Goal: Task Accomplishment & Management: Use online tool/utility

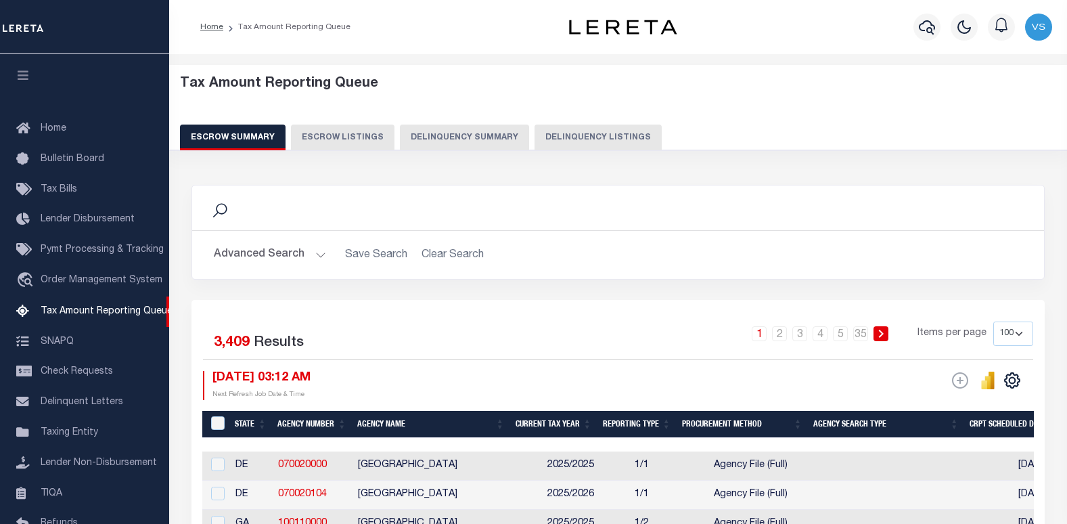
select select "100"
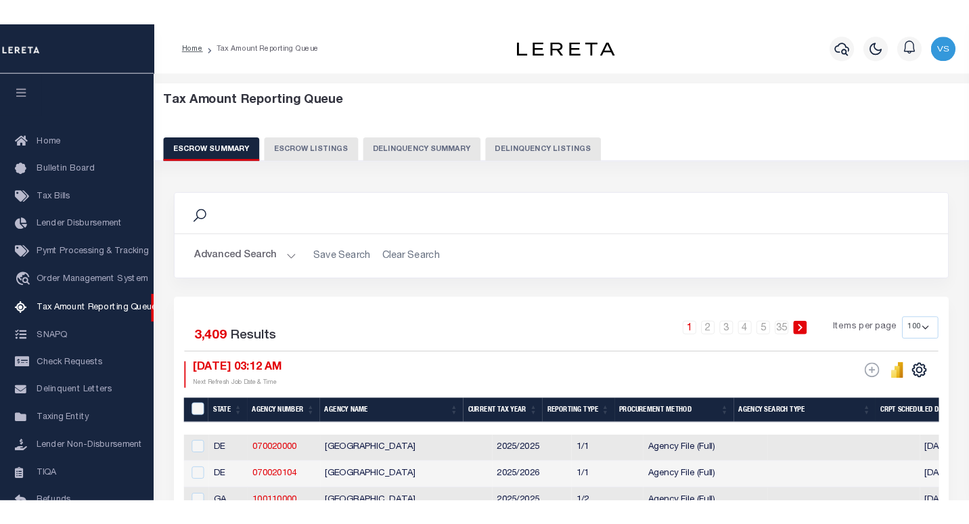
scroll to position [125, 0]
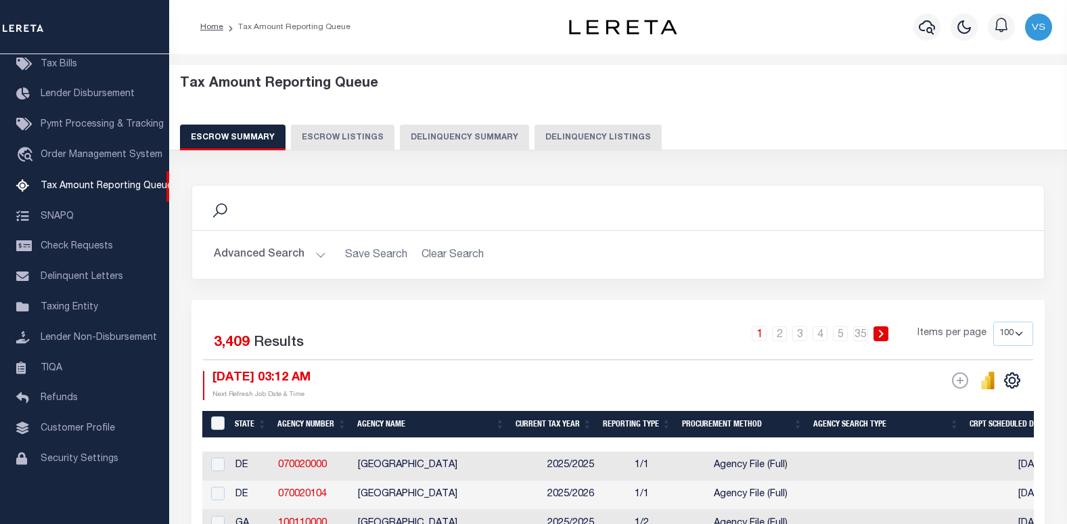
click at [621, 139] on button "Delinquency Listings" at bounding box center [597, 137] width 127 height 26
select select "100"
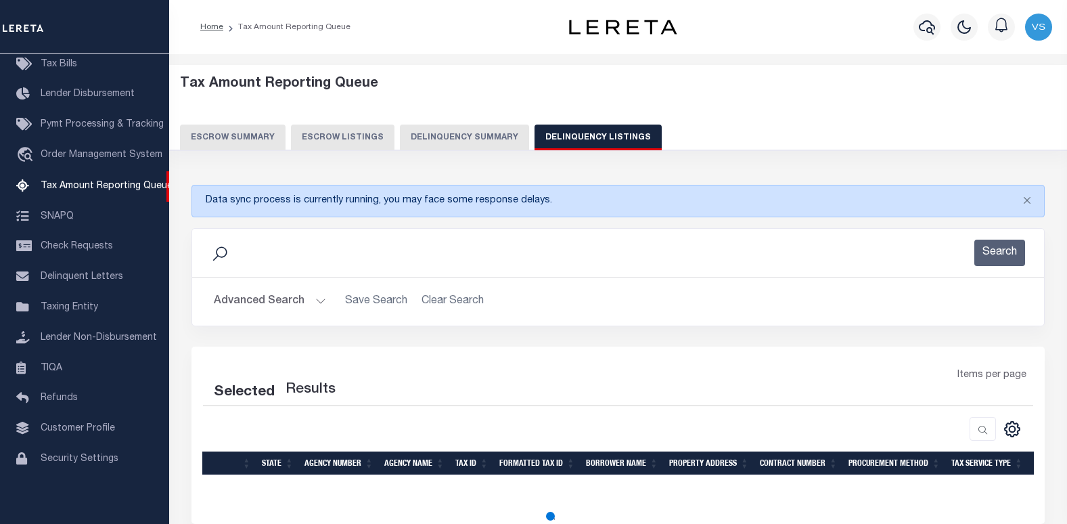
select select "100"
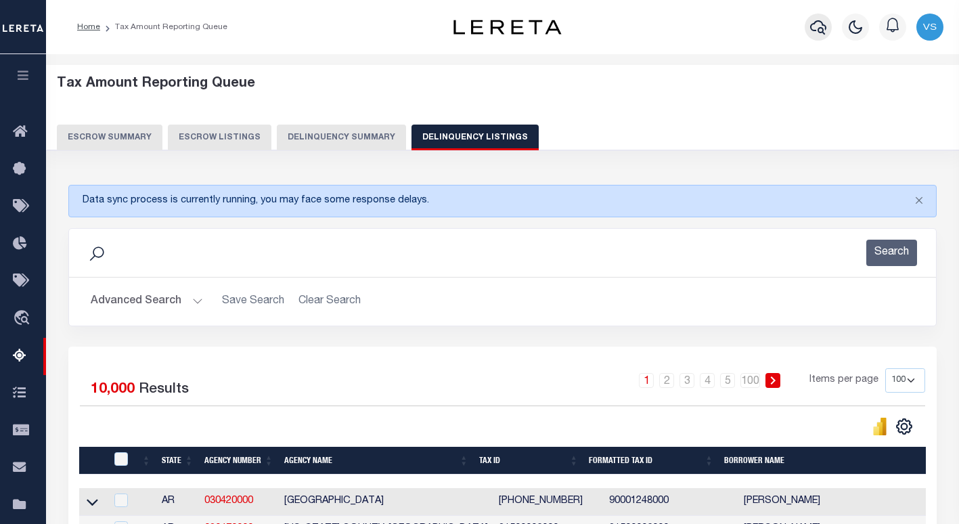
click at [813, 27] on icon "button" at bounding box center [818, 27] width 16 height 16
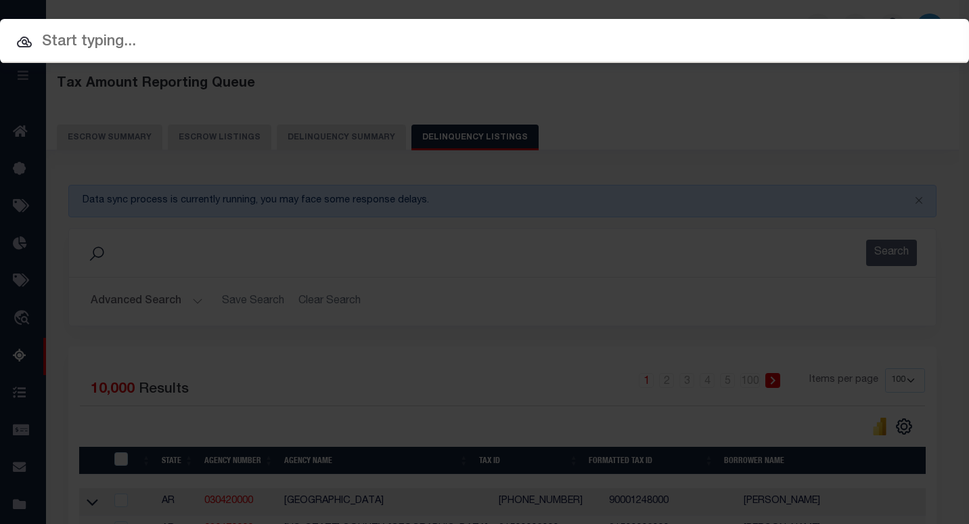
paste input "12015600499201"
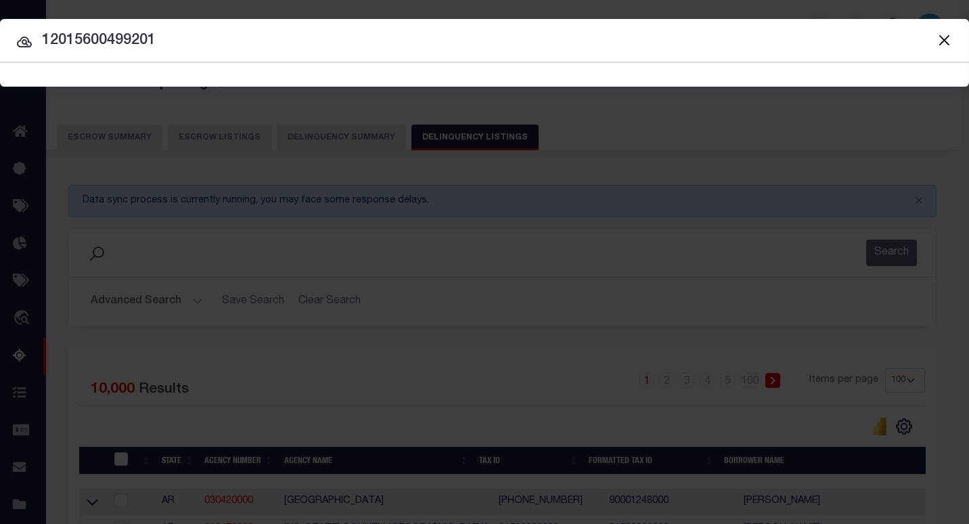
type input "12015600499201"
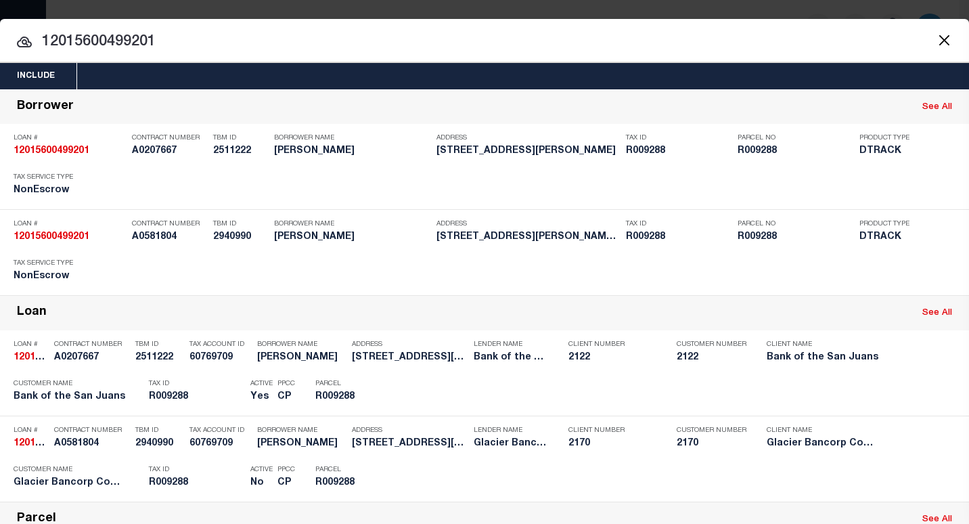
click at [388, 35] on input "12015600499201" at bounding box center [484, 42] width 969 height 24
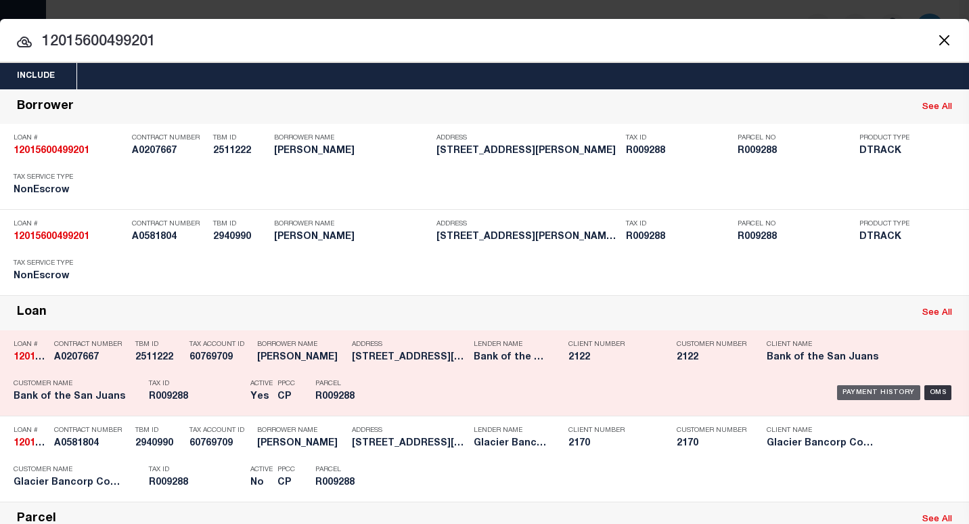
click at [877, 389] on div "Payment History" at bounding box center [878, 392] width 83 height 15
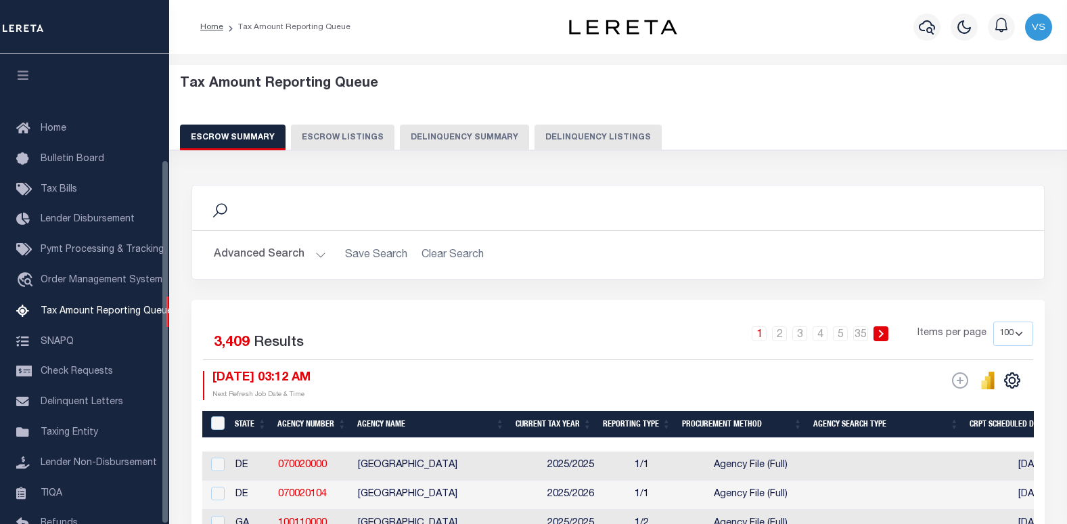
select select "100"
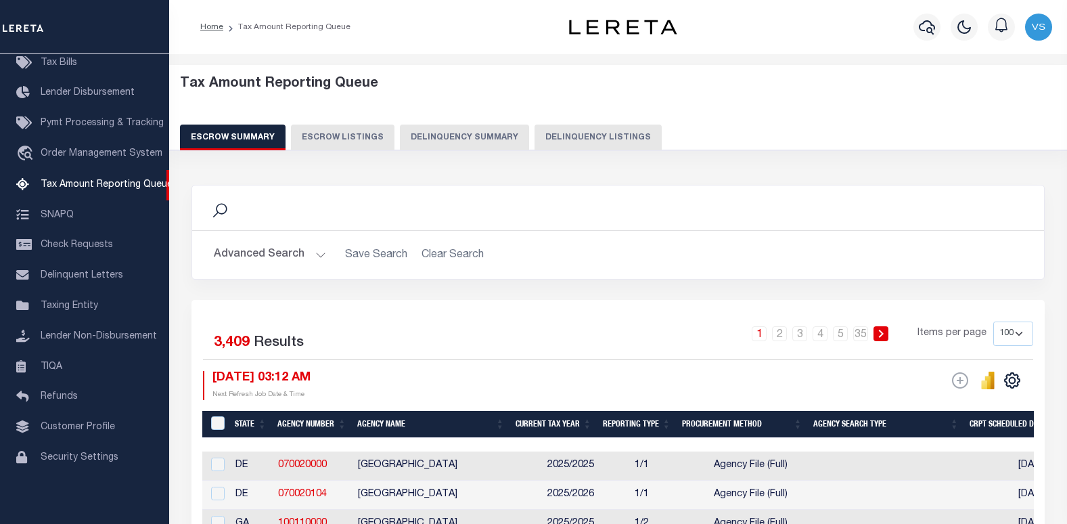
click at [593, 136] on button "Delinquency Listings" at bounding box center [597, 137] width 127 height 26
select select
select select "100"
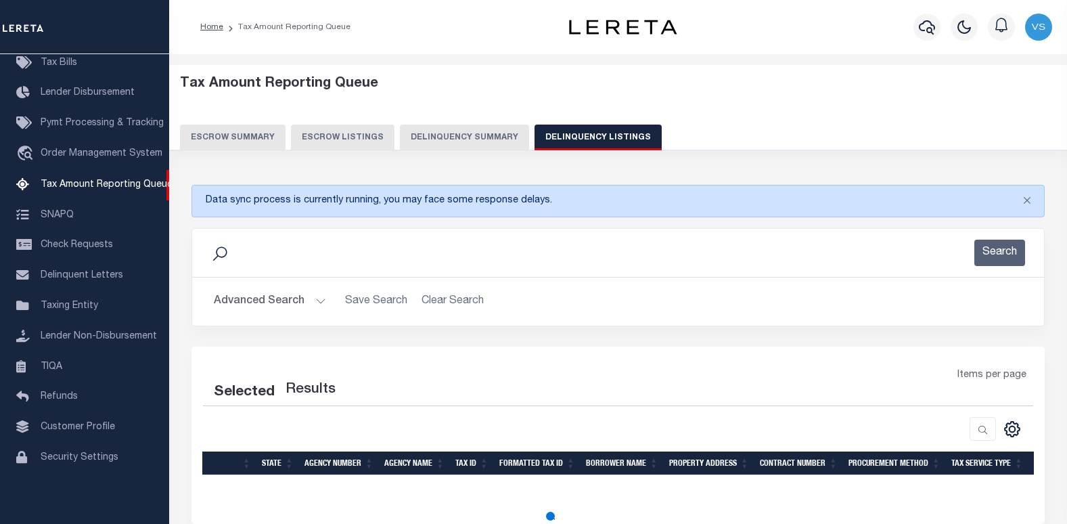
select select "100"
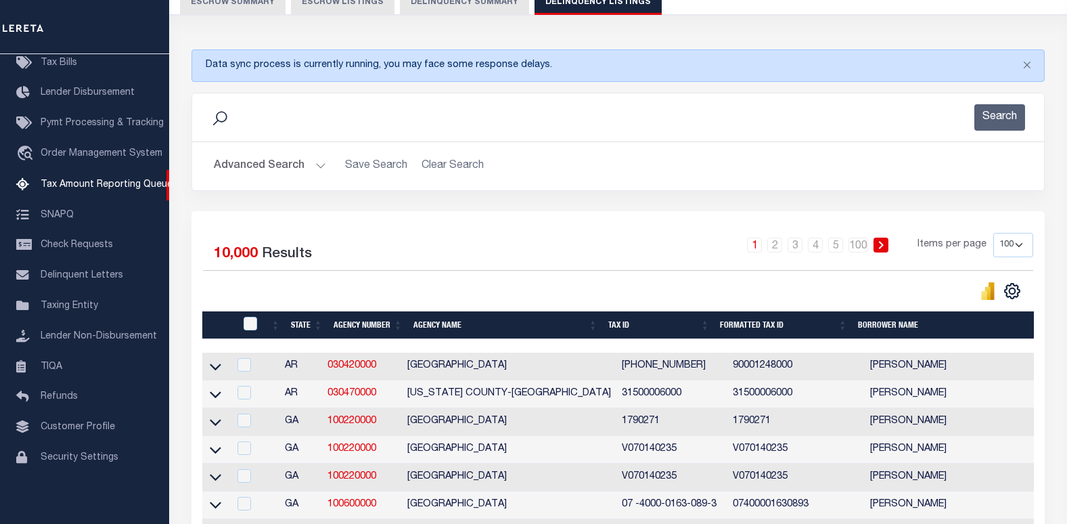
click at [290, 167] on button "Advanced Search" at bounding box center [270, 166] width 112 height 26
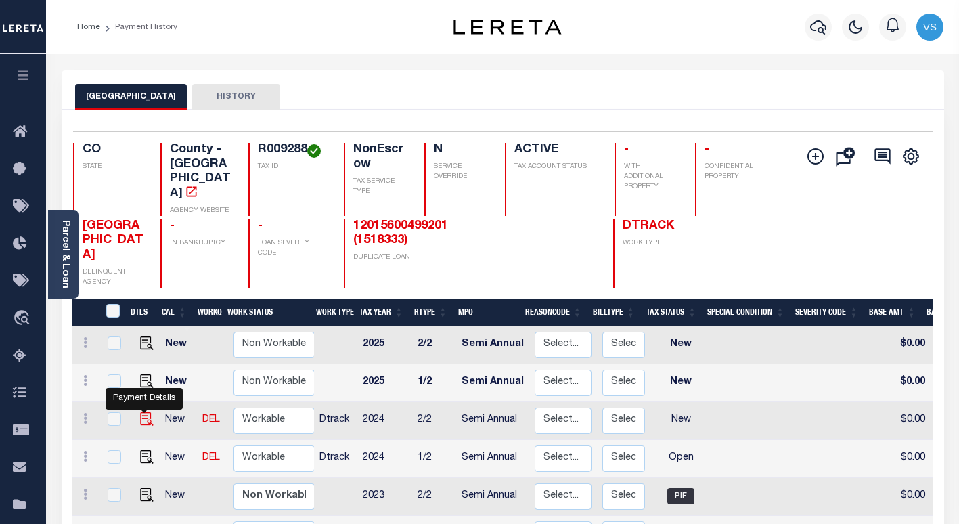
click at [143, 412] on img "" at bounding box center [147, 419] width 14 height 14
checkbox input "true"
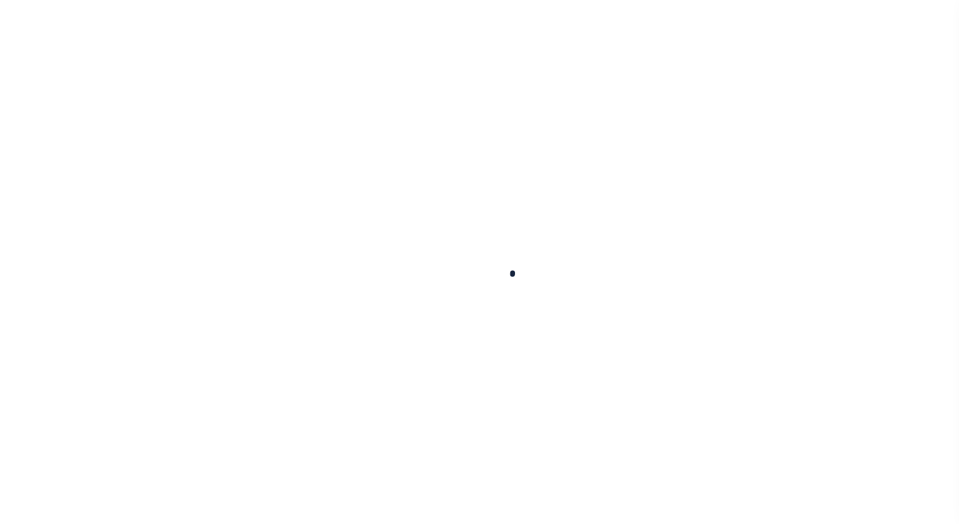
checkbox input "false"
type input "Semi Annual"
type input "[DATE]"
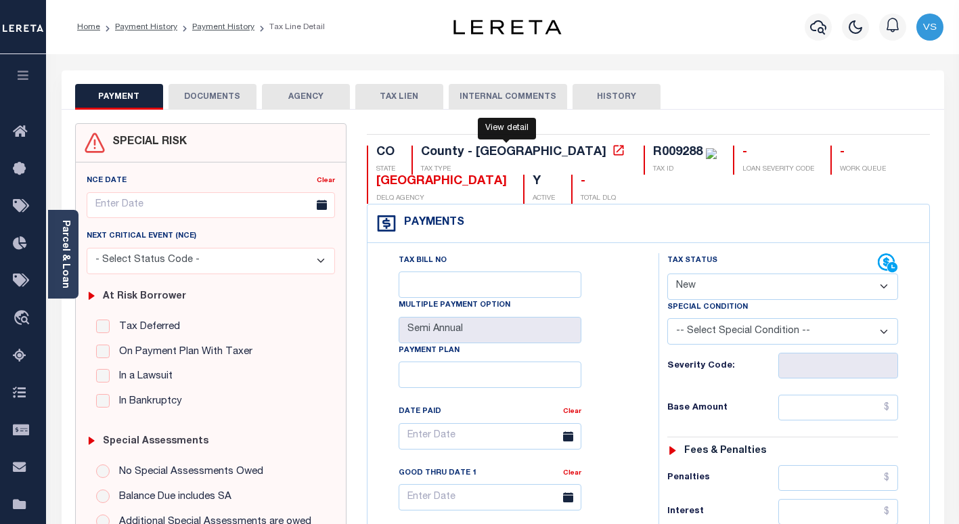
click at [612, 151] on icon at bounding box center [619, 150] width 14 height 14
click at [734, 289] on select "- Select Status Code - Open Due/Unpaid Paid Incomplete No Tax Due Internal Refu…" at bounding box center [782, 286] width 231 height 26
select select "PYD"
click at [667, 274] on select "- Select Status Code - Open Due/Unpaid Paid Incomplete No Tax Due Internal Refu…" at bounding box center [782, 286] width 231 height 26
type input "[DATE]"
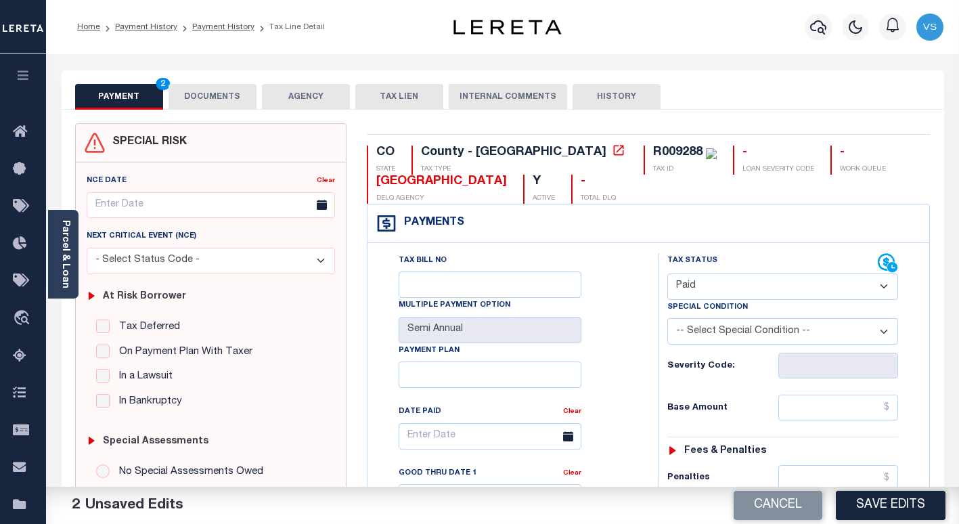
scroll to position [135, 0]
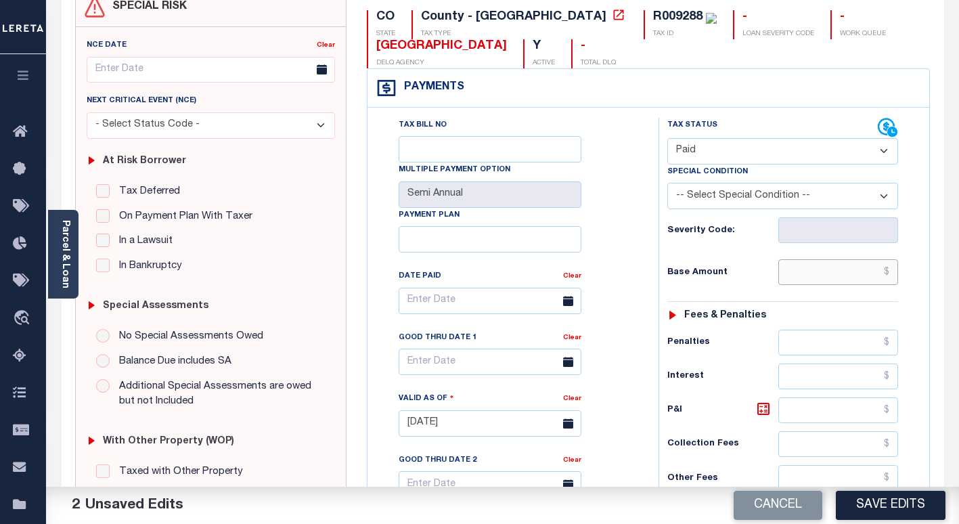
click at [797, 272] on input "text" at bounding box center [838, 272] width 120 height 26
paste input "2,522.8"
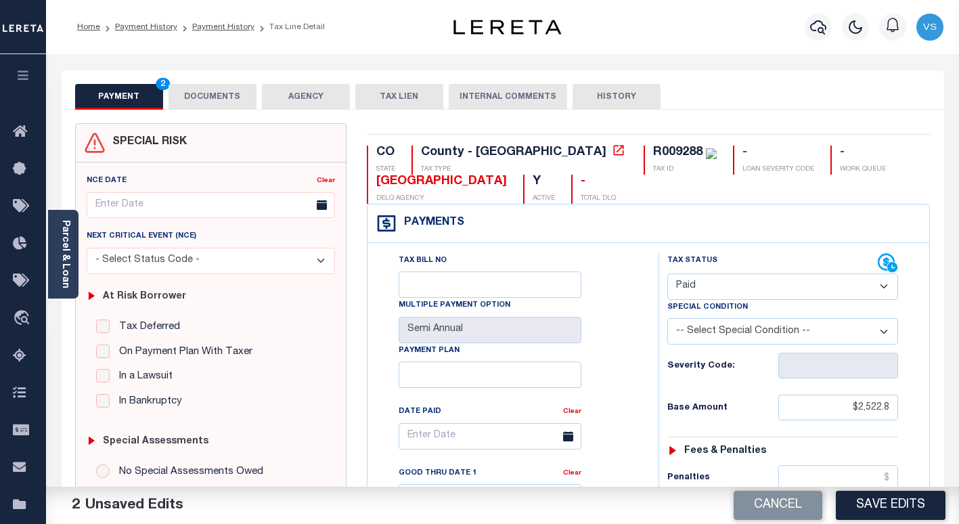
type input "$2,522.80"
click at [216, 88] on button "DOCUMENTS" at bounding box center [212, 97] width 88 height 26
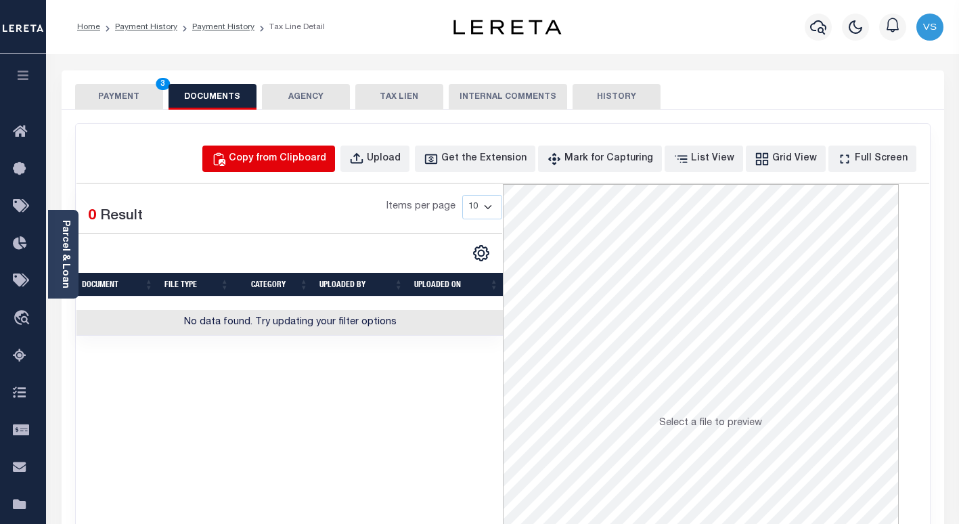
click at [270, 163] on div "Copy from Clipboard" at bounding box center [277, 159] width 97 height 15
select select "POP"
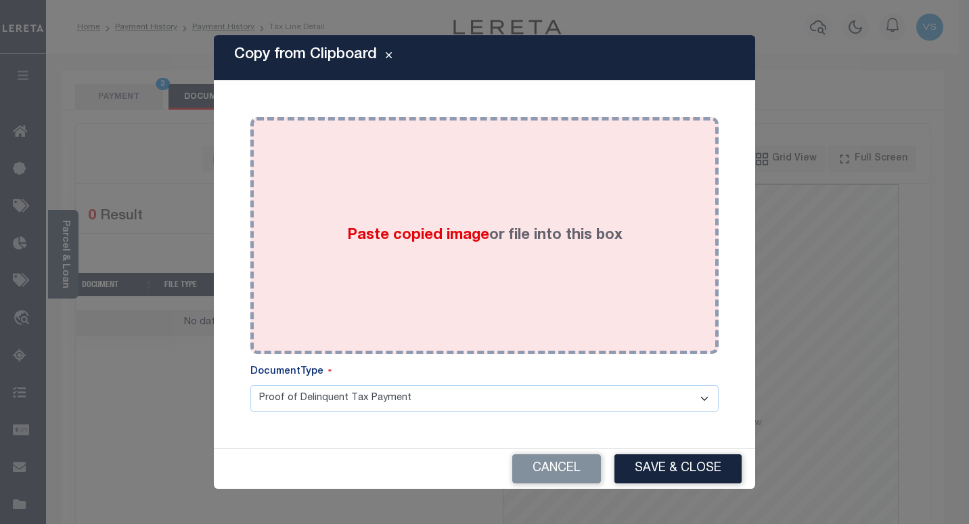
click at [349, 229] on span "Paste copied image" at bounding box center [418, 235] width 142 height 15
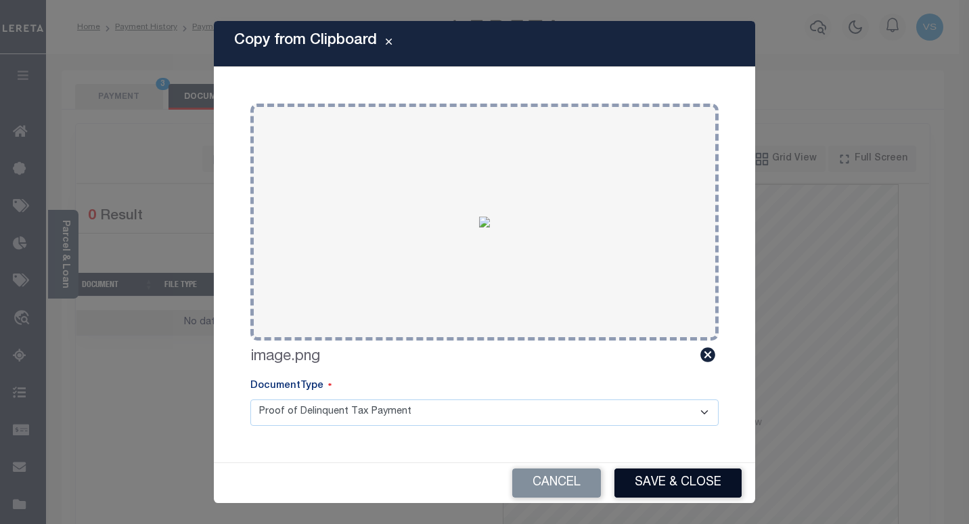
click at [667, 473] on button "Save & Close" at bounding box center [677, 482] width 127 height 29
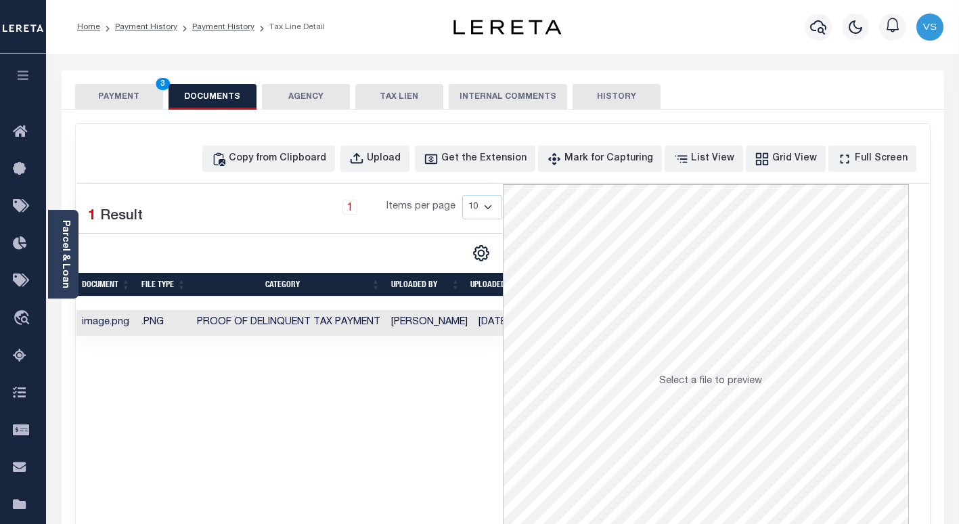
click at [114, 92] on button "PAYMENT 3" at bounding box center [119, 97] width 88 height 26
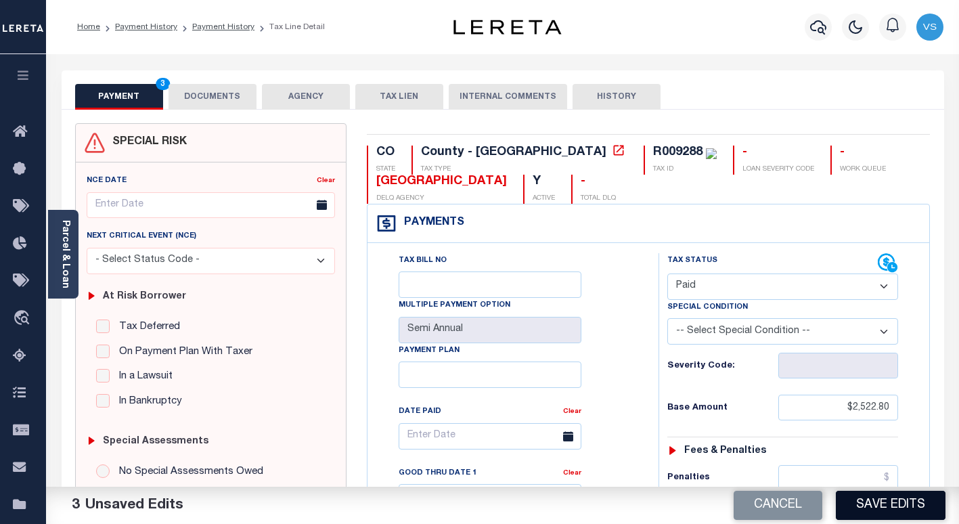
click at [870, 498] on button "Save Edits" at bounding box center [891, 504] width 110 height 29
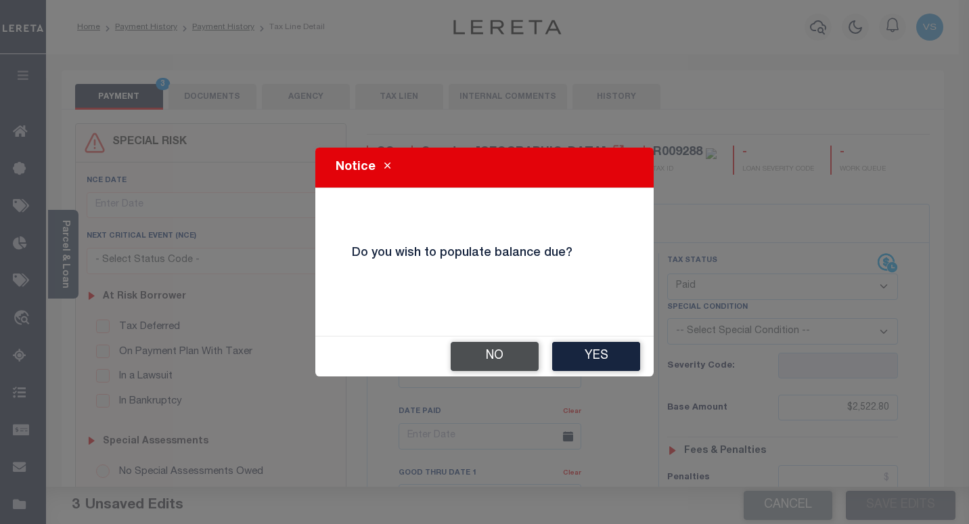
click at [505, 351] on button "No" at bounding box center [495, 356] width 88 height 29
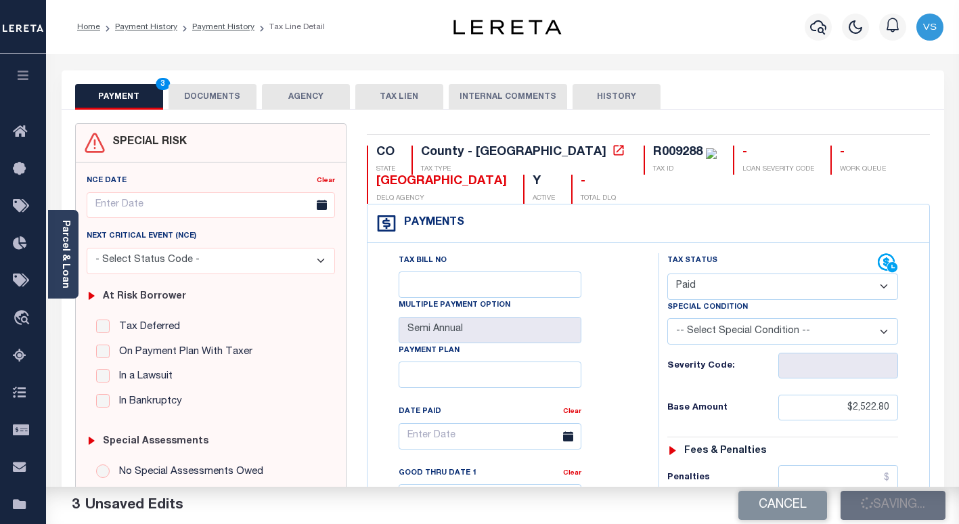
checkbox input "false"
type input "$2,522.8"
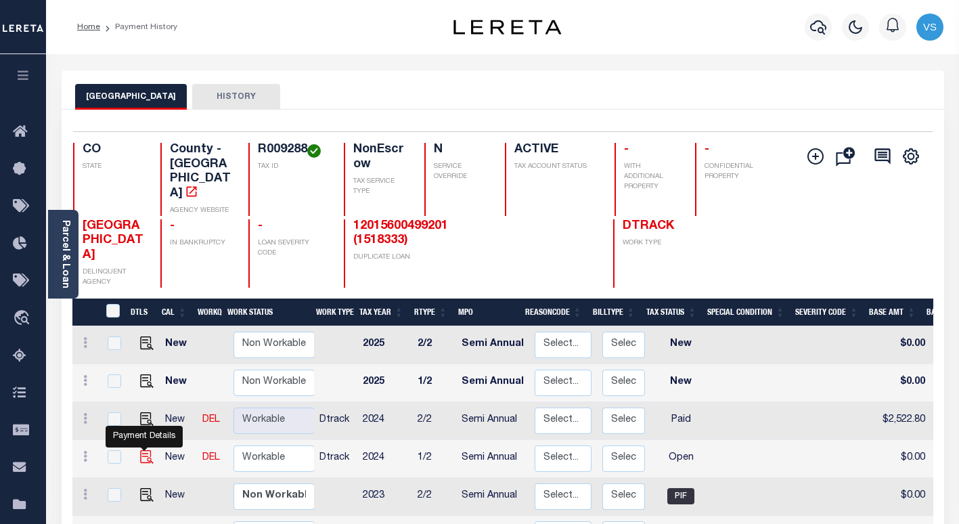
click at [140, 450] on img "" at bounding box center [147, 457] width 14 height 14
checkbox input "true"
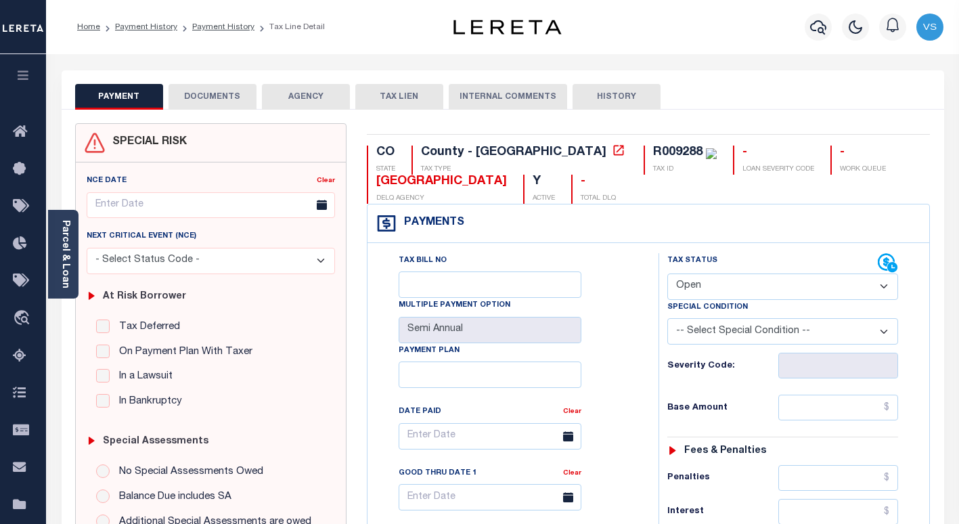
click at [734, 290] on select "- Select Status Code - Open Due/Unpaid Paid Incomplete No Tax Due Internal Refu…" at bounding box center [782, 286] width 231 height 26
select select "PYD"
click at [667, 274] on select "- Select Status Code - Open Due/Unpaid Paid Incomplete No Tax Due Internal Refu…" at bounding box center [782, 286] width 231 height 26
type input "[DATE]"
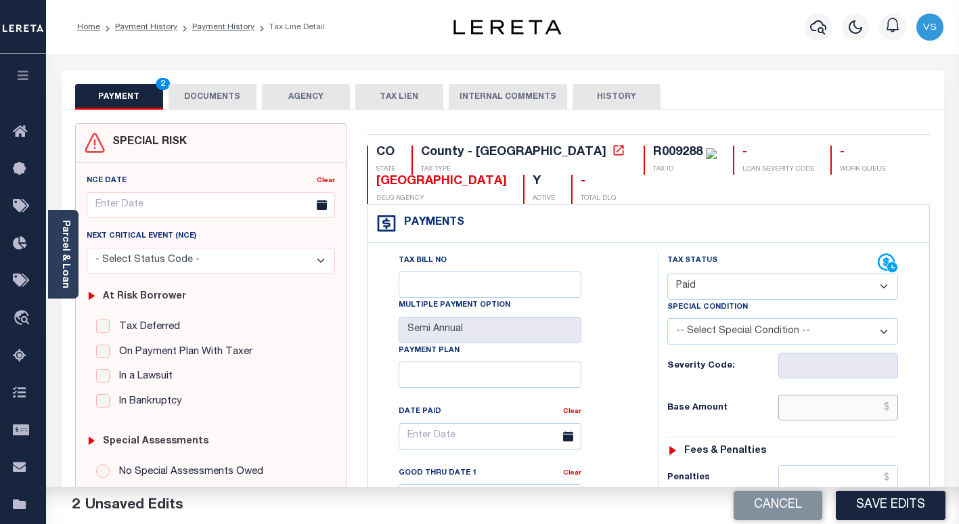
click at [802, 400] on input "text" at bounding box center [838, 407] width 120 height 26
paste input "2,522.8"
type input "$2,522.80"
click at [196, 96] on button "DOCUMENTS" at bounding box center [212, 97] width 88 height 26
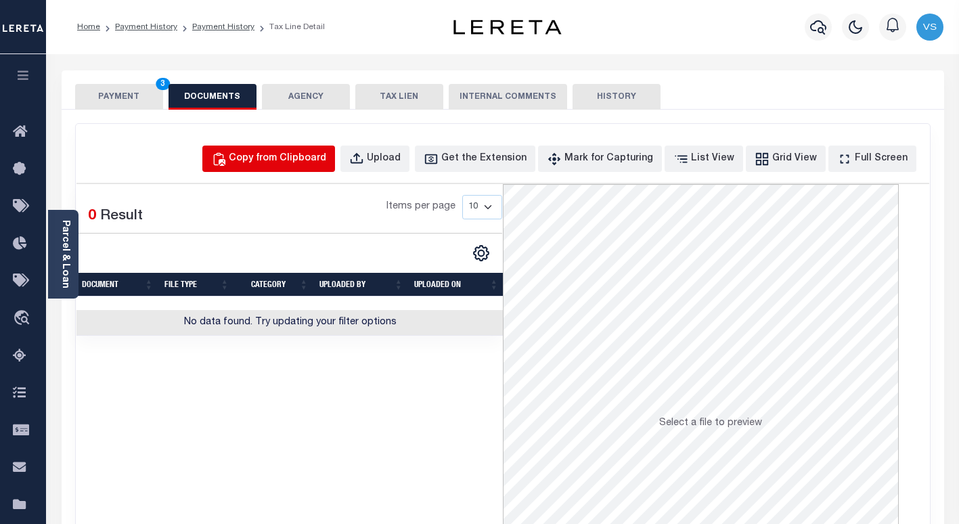
click at [322, 155] on div "Copy from Clipboard" at bounding box center [277, 159] width 97 height 15
select select "POP"
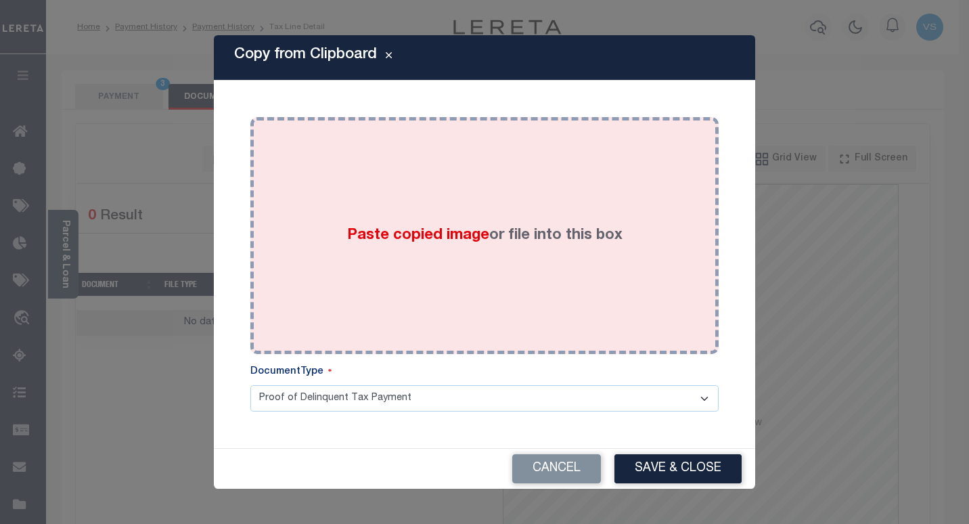
click at [344, 219] on div "Paste copied image or file into this box" at bounding box center [484, 235] width 448 height 216
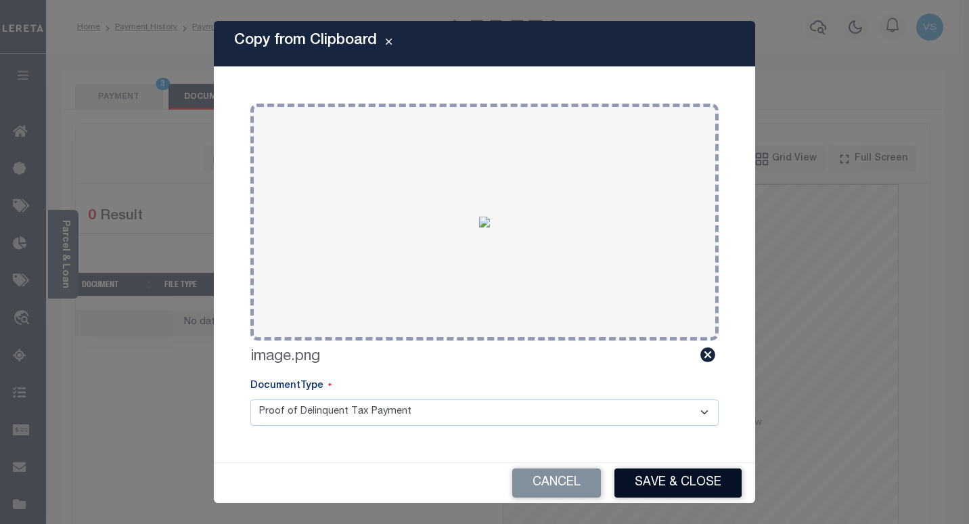
click at [645, 482] on button "Save & Close" at bounding box center [677, 482] width 127 height 29
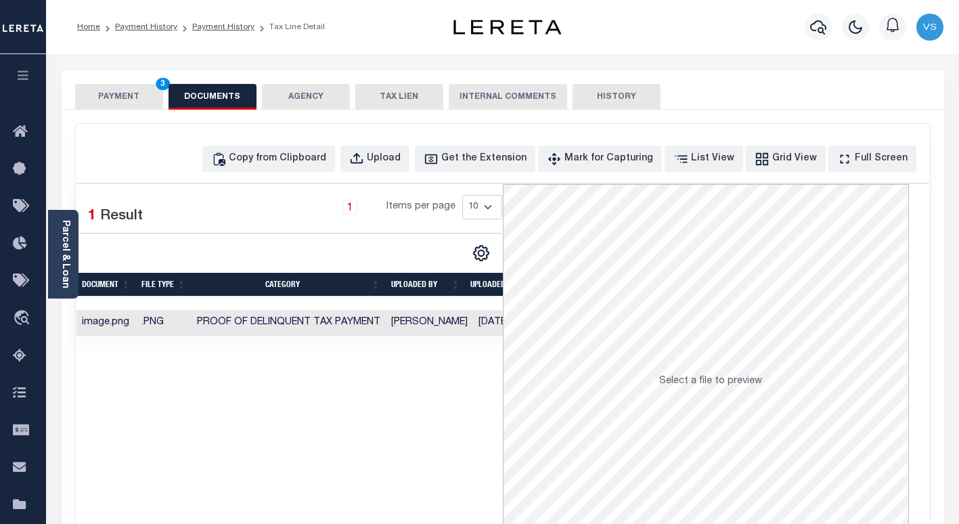
click at [104, 100] on button "PAYMENT 3" at bounding box center [119, 97] width 88 height 26
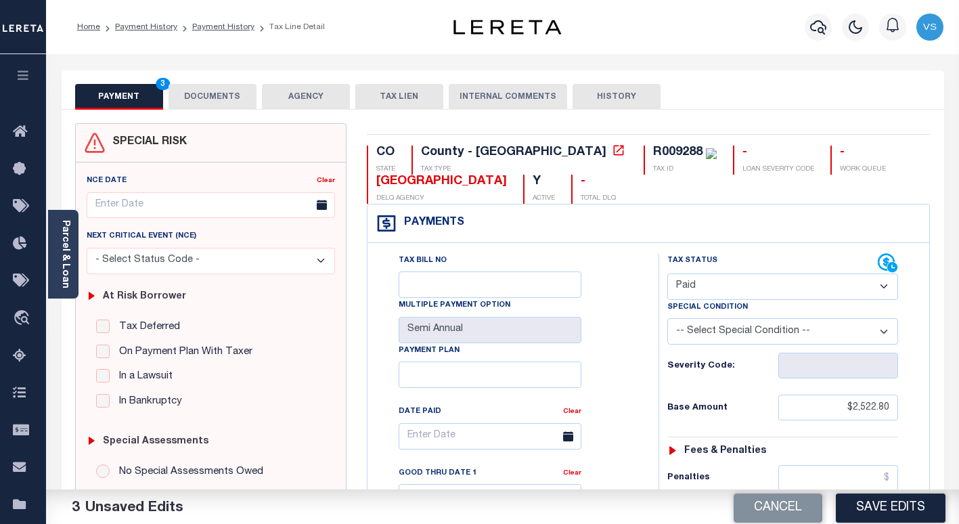
scroll to position [135, 0]
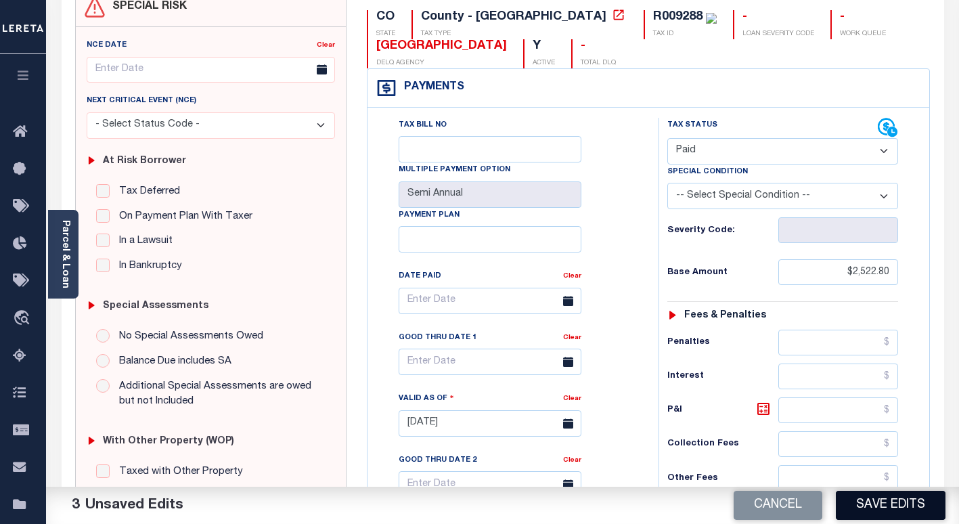
click at [898, 510] on button "Save Edits" at bounding box center [891, 504] width 110 height 29
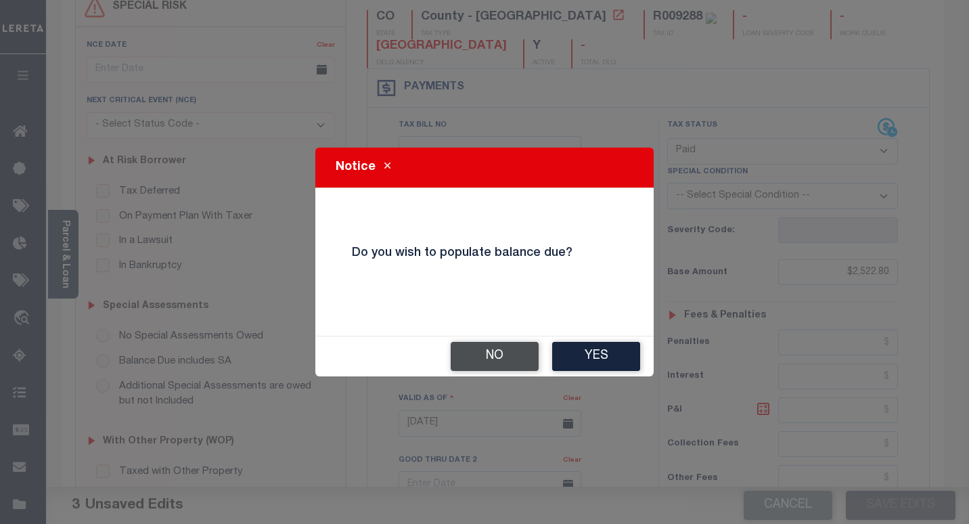
click at [480, 356] on button "No" at bounding box center [495, 356] width 88 height 29
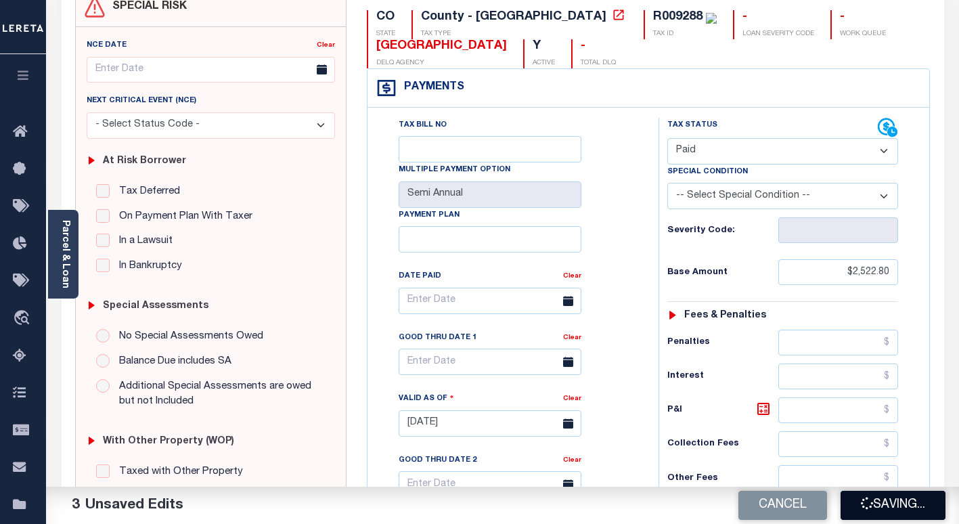
click at [854, 499] on button "Saving..." at bounding box center [892, 504] width 105 height 29
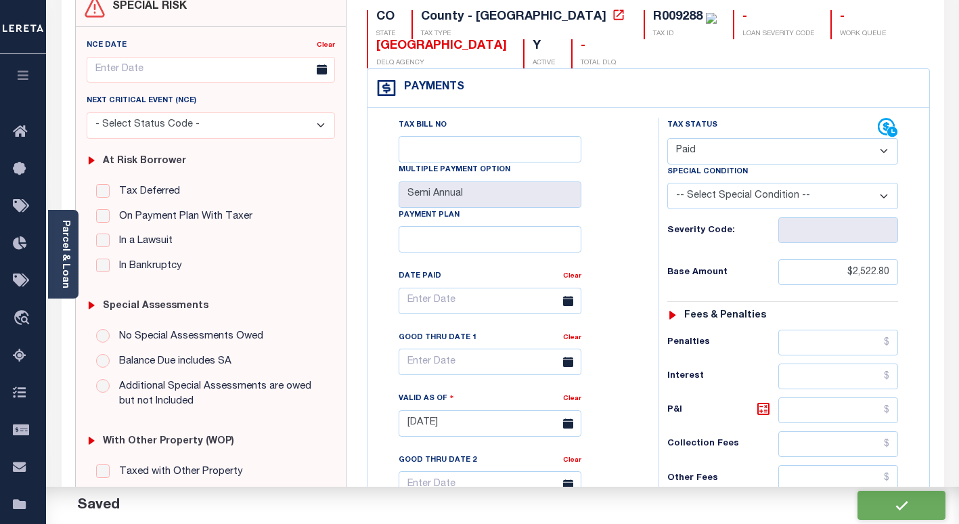
checkbox input "false"
type input "$2,522.8"
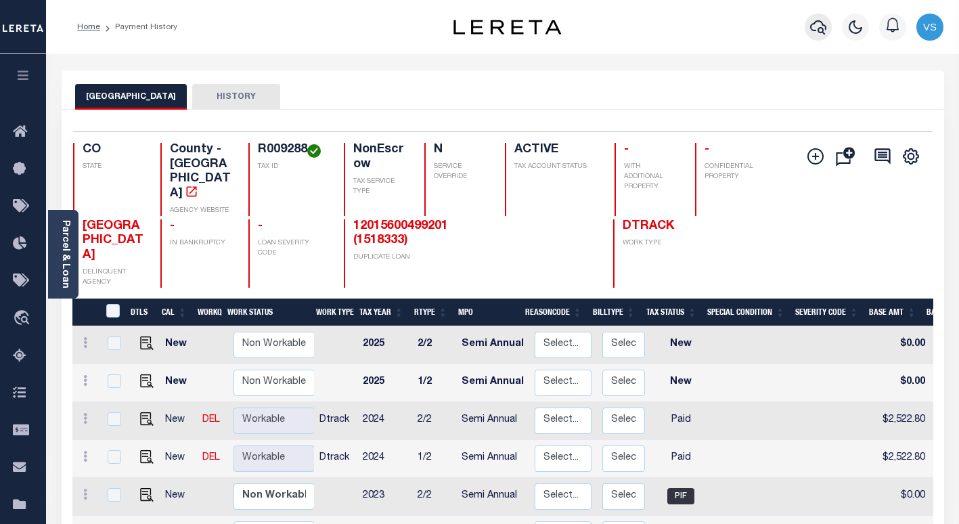
click at [822, 29] on icon "button" at bounding box center [818, 27] width 16 height 14
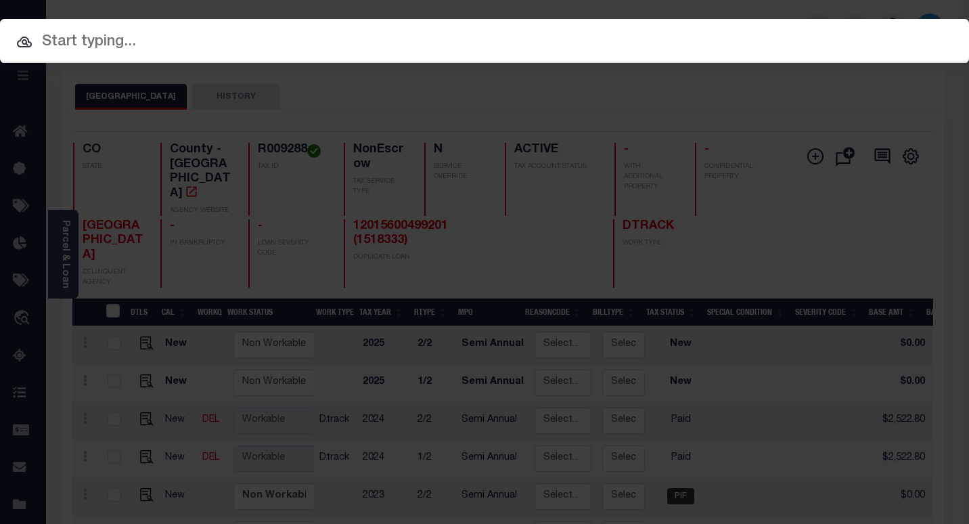
paste input "12035600629203"
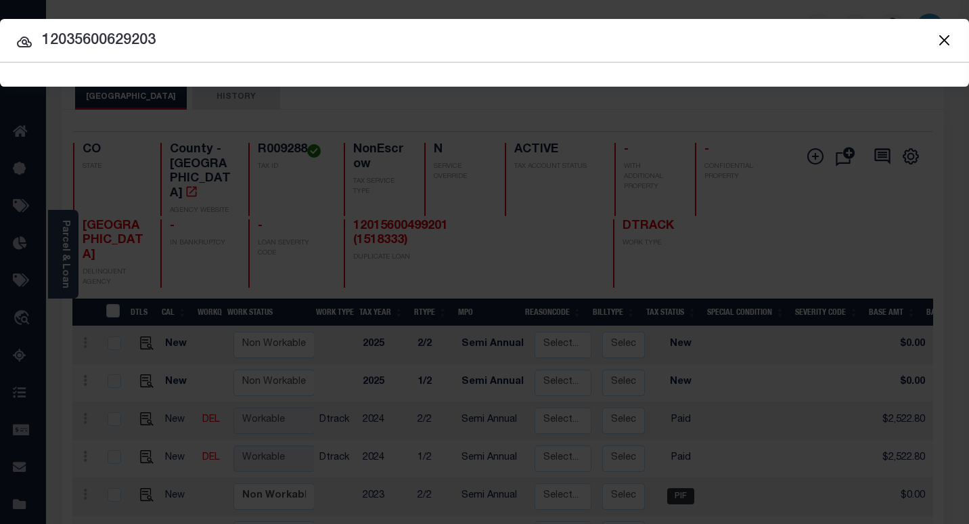
type input "12035600629203"
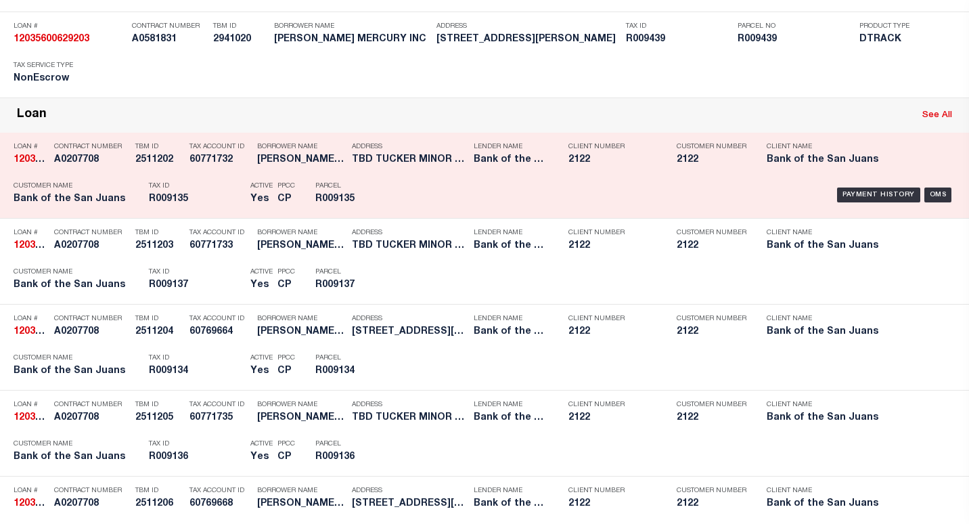
scroll to position [677, 0]
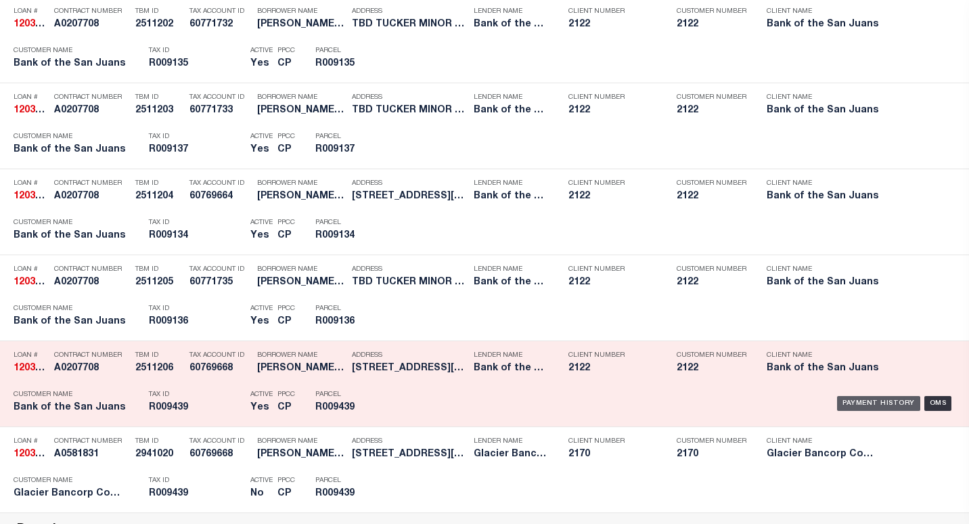
click at [846, 409] on div "Payment History" at bounding box center [878, 403] width 83 height 15
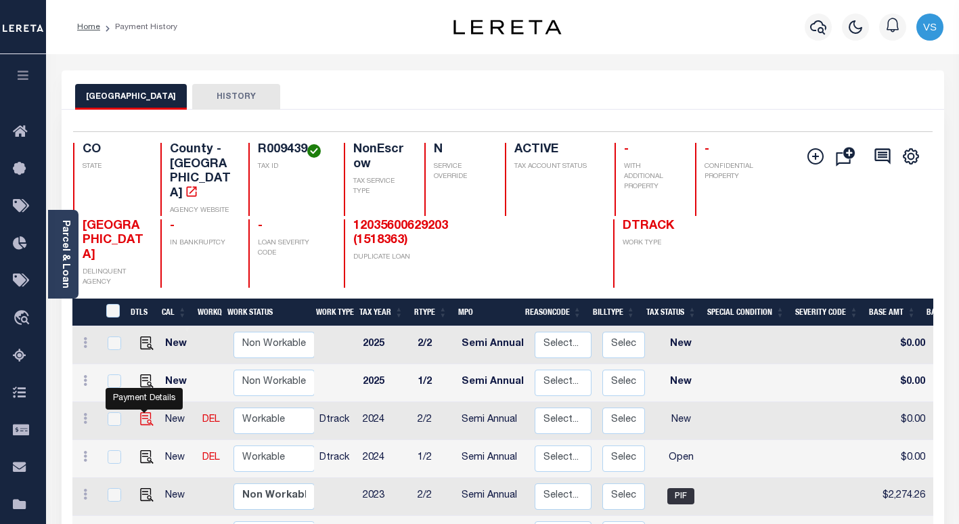
click at [145, 412] on img "" at bounding box center [147, 419] width 14 height 14
checkbox input "true"
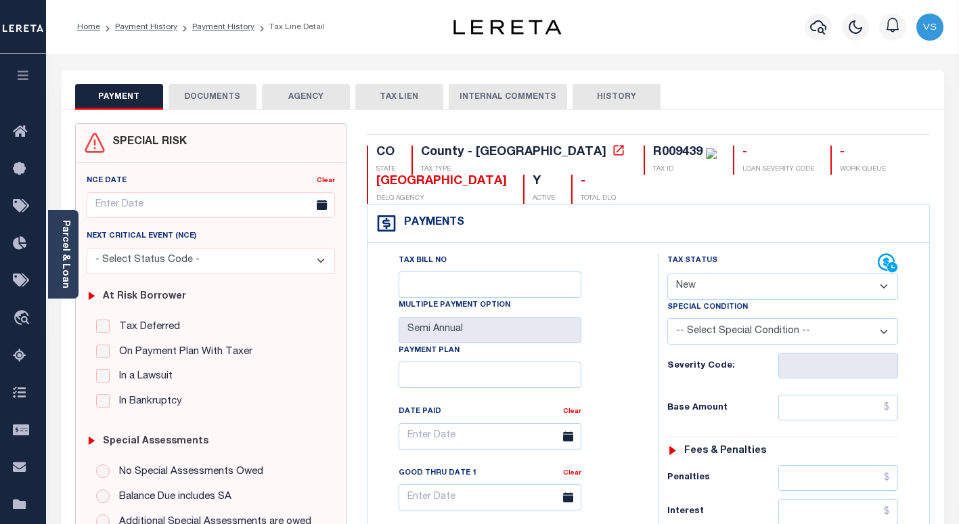
click at [706, 283] on select "- Select Status Code - Open Due/Unpaid Paid Incomplete No Tax Due Internal Refu…" at bounding box center [782, 286] width 231 height 26
select select "PYD"
click at [667, 274] on select "- Select Status Code - Open Due/Unpaid Paid Incomplete No Tax Due Internal Refu…" at bounding box center [782, 286] width 231 height 26
type input "[DATE]"
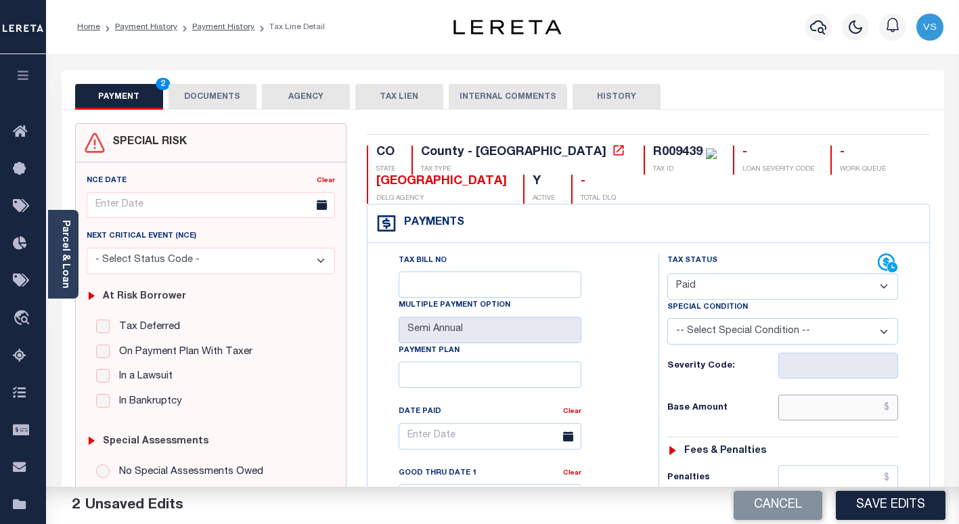
click at [832, 402] on input "text" at bounding box center [838, 407] width 120 height 26
paste input "2,311.59"
type input "$2,311.59"
click at [220, 93] on button "DOCUMENTS" at bounding box center [212, 97] width 88 height 26
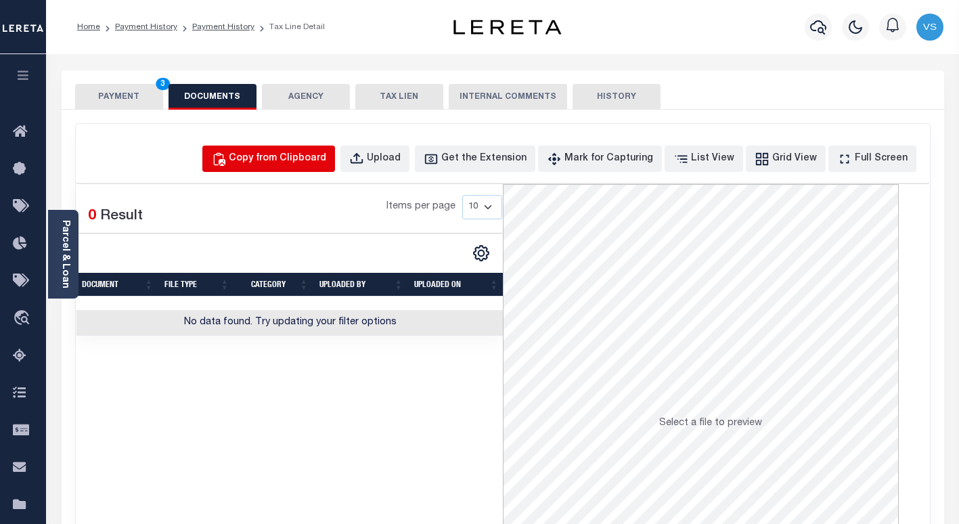
click at [274, 158] on div "Copy from Clipboard" at bounding box center [277, 159] width 97 height 15
select select "POP"
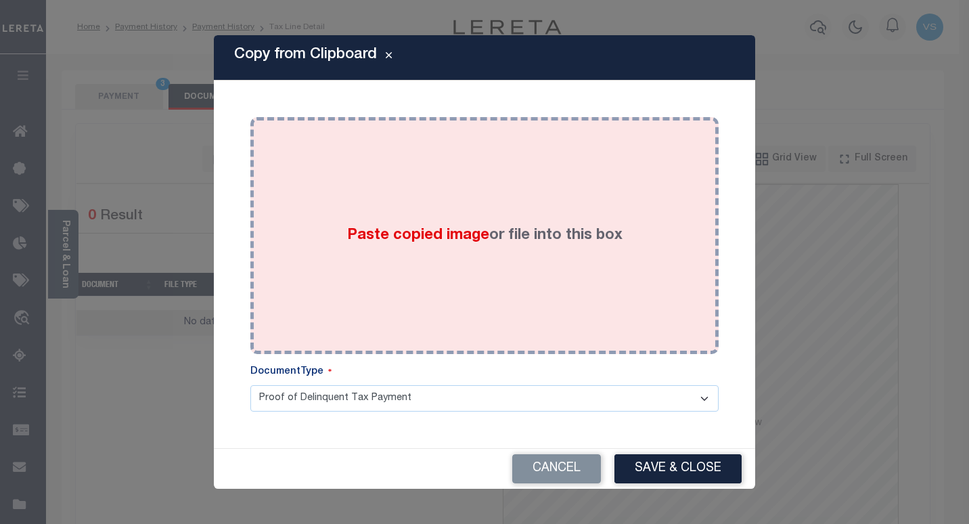
click at [406, 290] on div "Paste copied image or file into this box" at bounding box center [484, 235] width 448 height 216
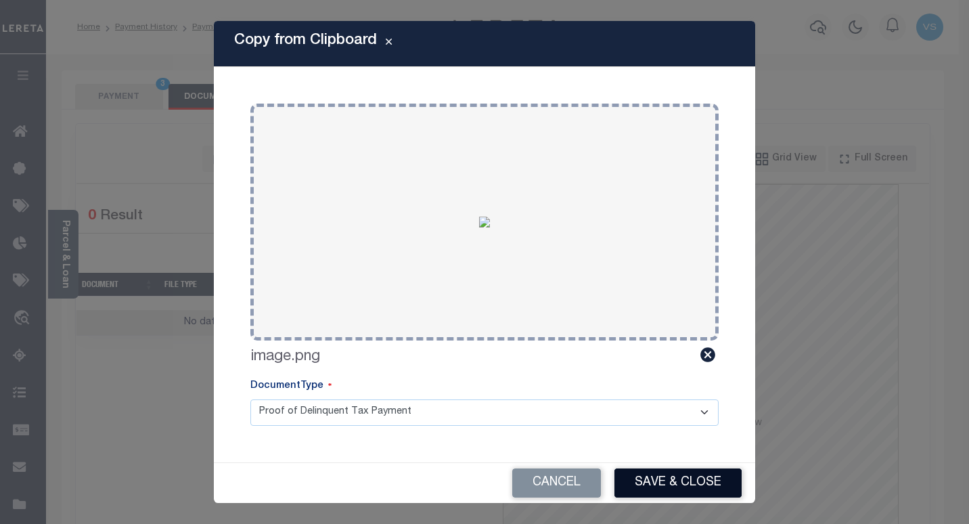
click at [647, 484] on button "Save & Close" at bounding box center [677, 482] width 127 height 29
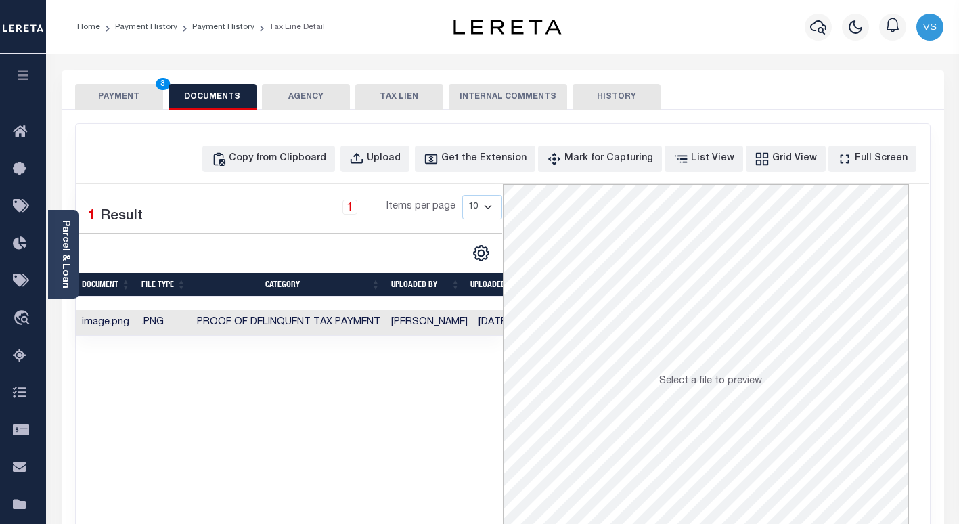
click at [119, 92] on button "PAYMENT 3" at bounding box center [119, 97] width 88 height 26
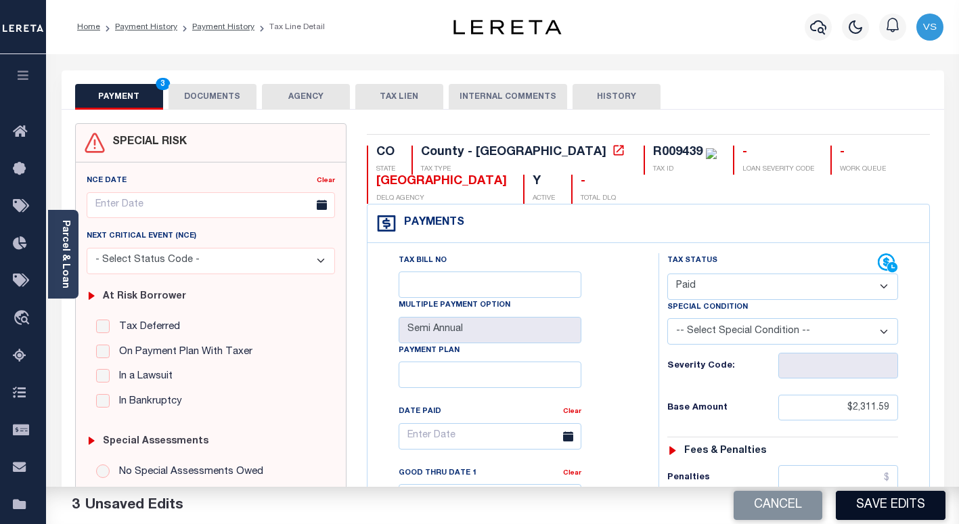
click at [876, 513] on button "Save Edits" at bounding box center [891, 504] width 110 height 29
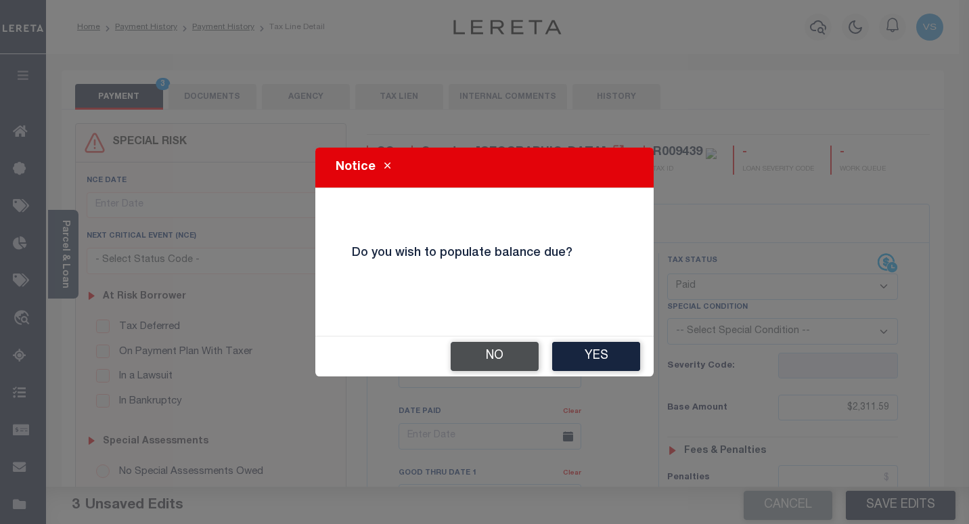
click at [479, 355] on button "No" at bounding box center [495, 356] width 88 height 29
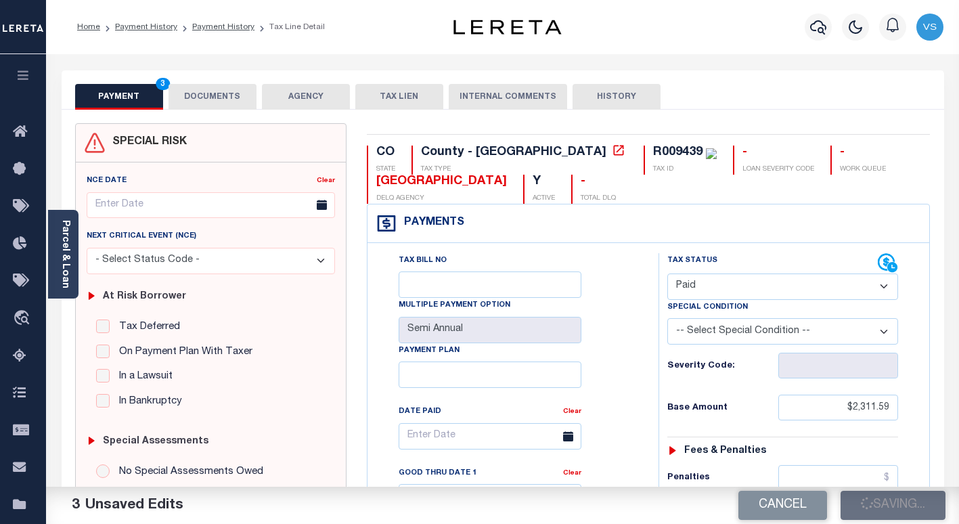
checkbox input "false"
type input "$2,311.59"
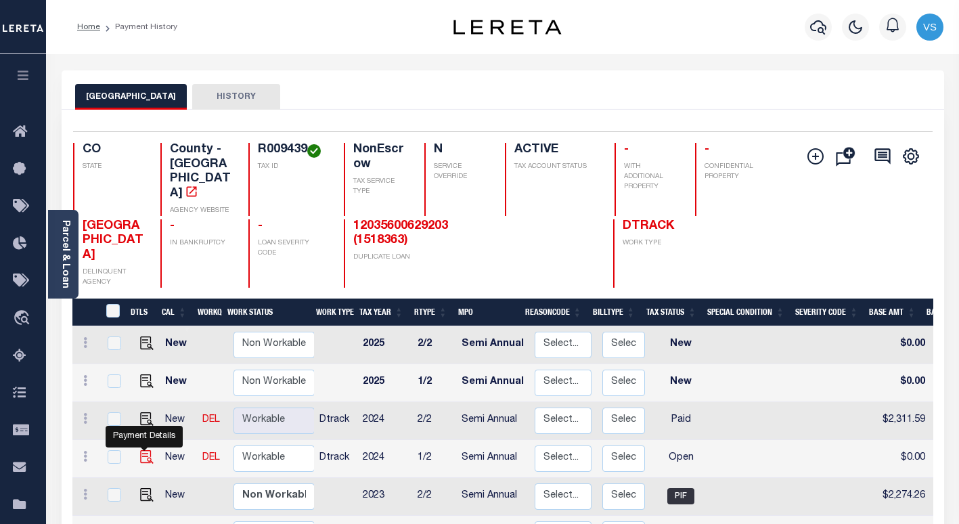
click at [143, 450] on img "" at bounding box center [147, 457] width 14 height 14
checkbox input "true"
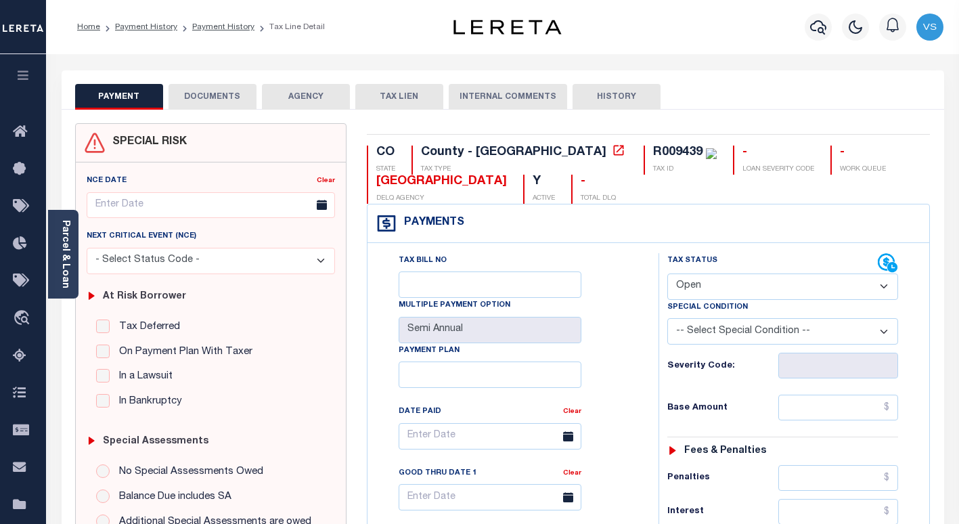
click at [687, 294] on select "- Select Status Code - Open Due/Unpaid Paid Incomplete No Tax Due Internal Refu…" at bounding box center [782, 286] width 231 height 26
select select "PYD"
click at [667, 274] on select "- Select Status Code - Open Due/Unpaid Paid Incomplete No Tax Due Internal Refu…" at bounding box center [782, 286] width 231 height 26
type input "[DATE]"
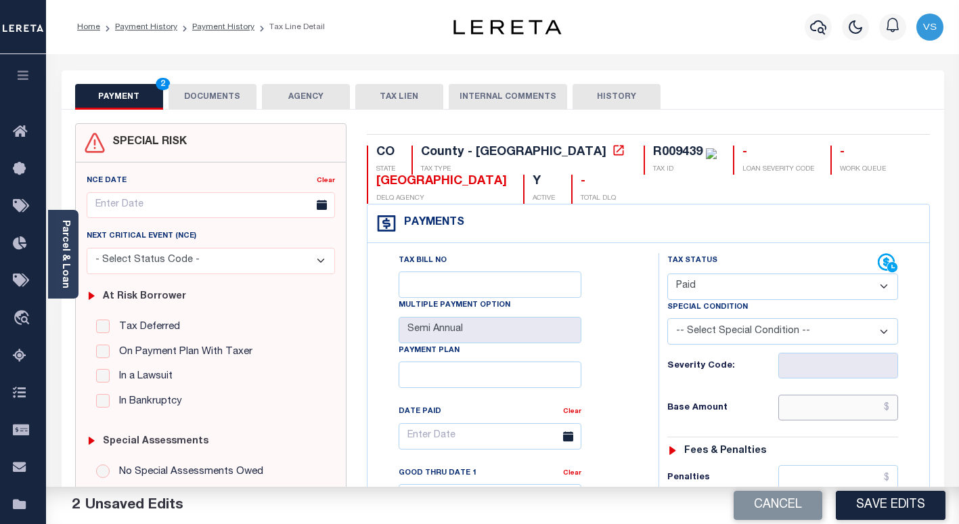
click at [833, 403] on input "text" at bounding box center [838, 407] width 120 height 26
click at [849, 405] on input "text" at bounding box center [838, 407] width 120 height 26
paste input "2,311.59"
type input "$2,311.59"
click at [196, 95] on button "DOCUMENTS" at bounding box center [212, 97] width 88 height 26
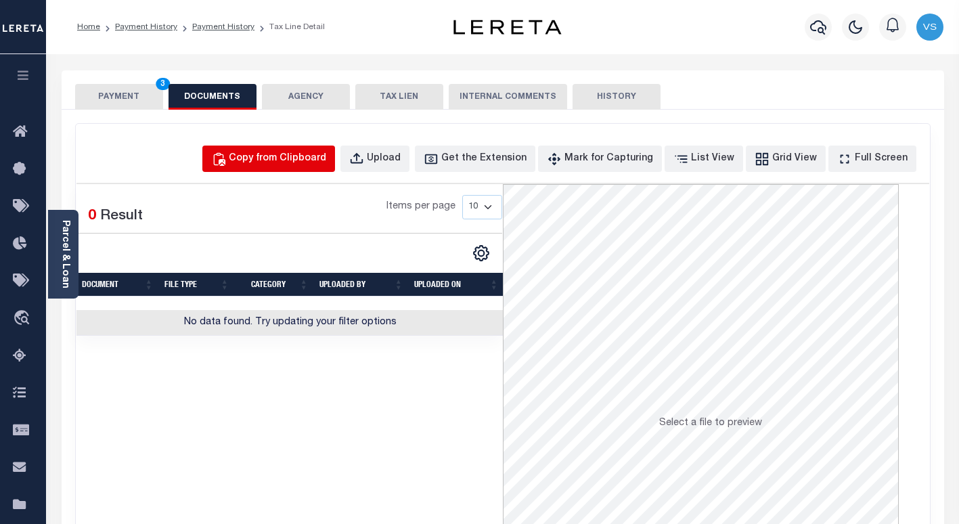
drag, startPoint x: 334, startPoint y: 157, endPoint x: 367, endPoint y: 204, distance: 57.3
click at [326, 157] on div "Copy from Clipboard" at bounding box center [277, 159] width 97 height 15
select select "POP"
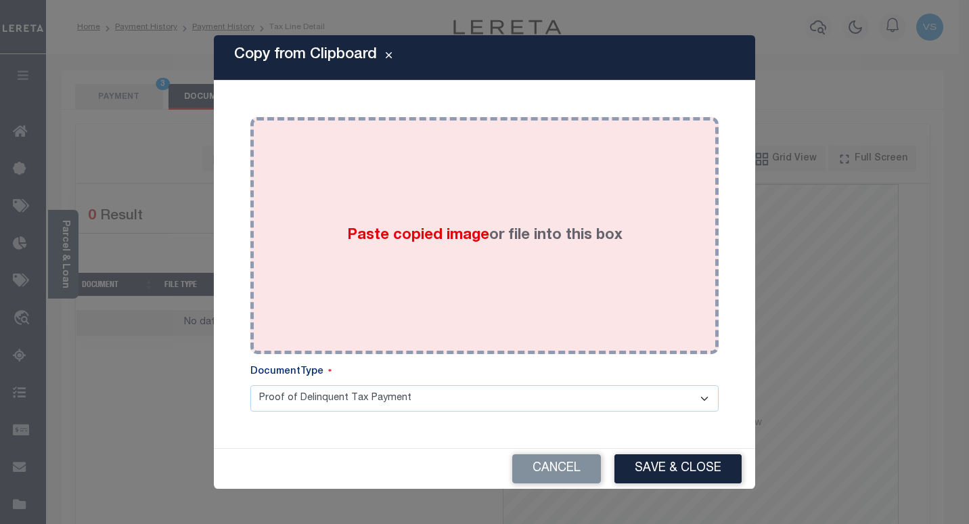
click at [396, 256] on div "Paste copied image or file into this box" at bounding box center [484, 235] width 448 height 216
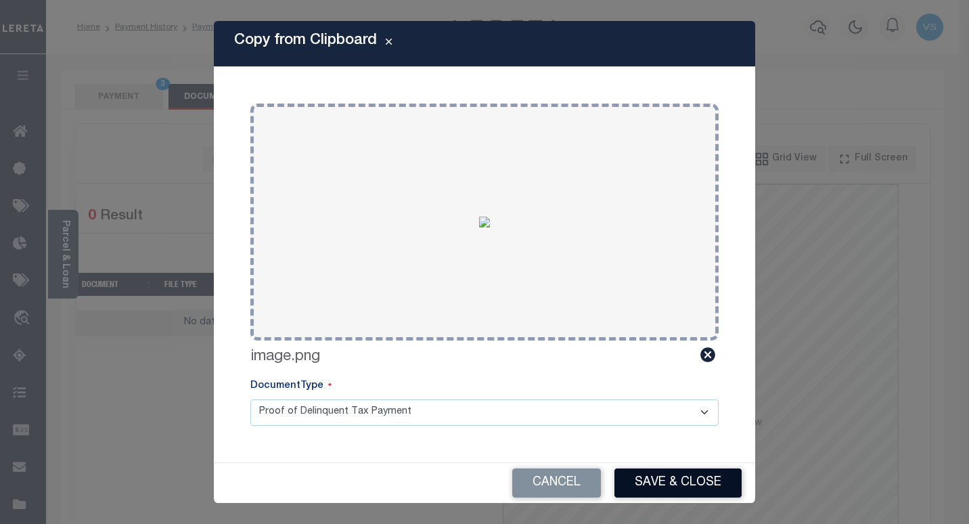
click at [651, 474] on button "Save & Close" at bounding box center [677, 482] width 127 height 29
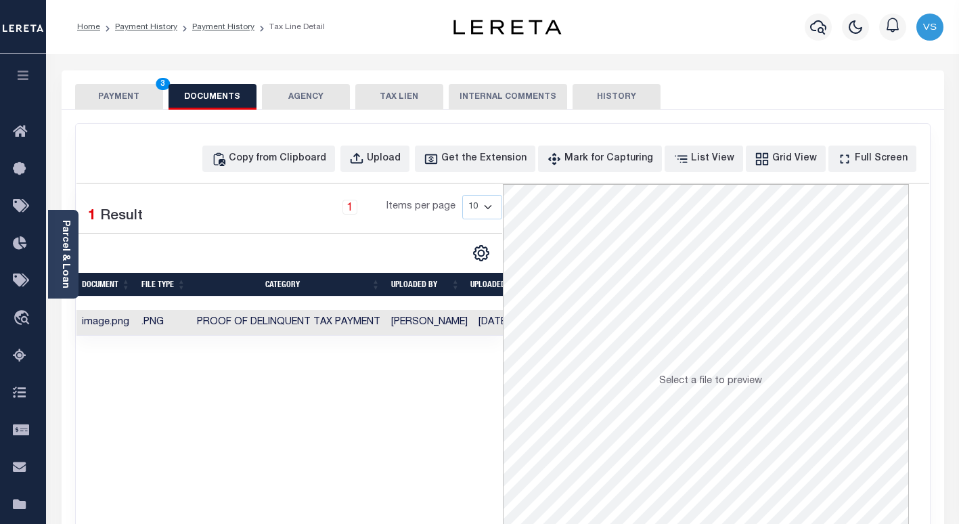
click at [108, 100] on button "PAYMENT 3" at bounding box center [119, 97] width 88 height 26
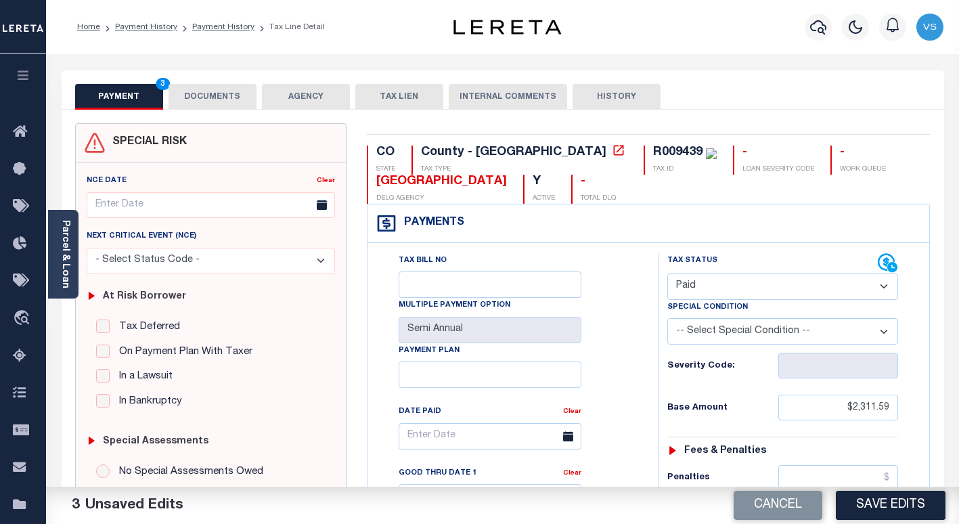
scroll to position [203, 0]
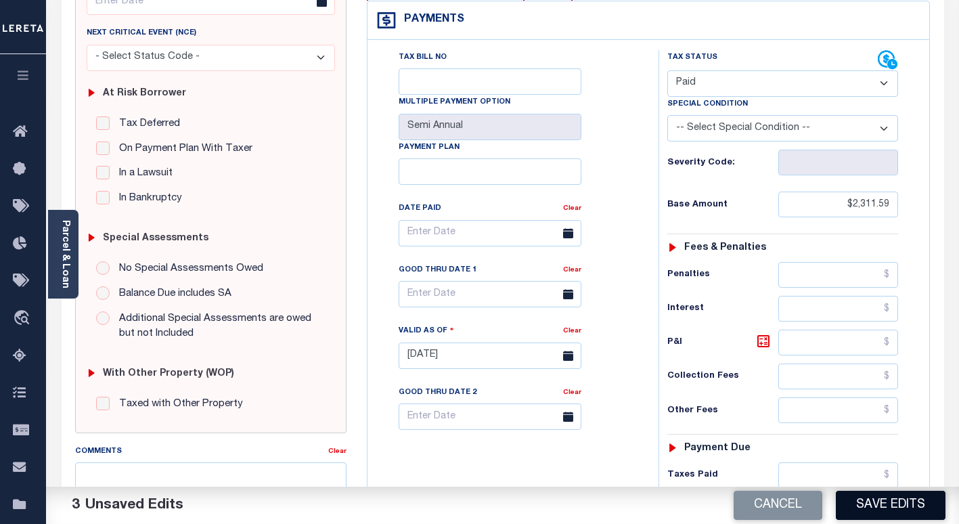
click at [870, 508] on button "Save Edits" at bounding box center [891, 504] width 110 height 29
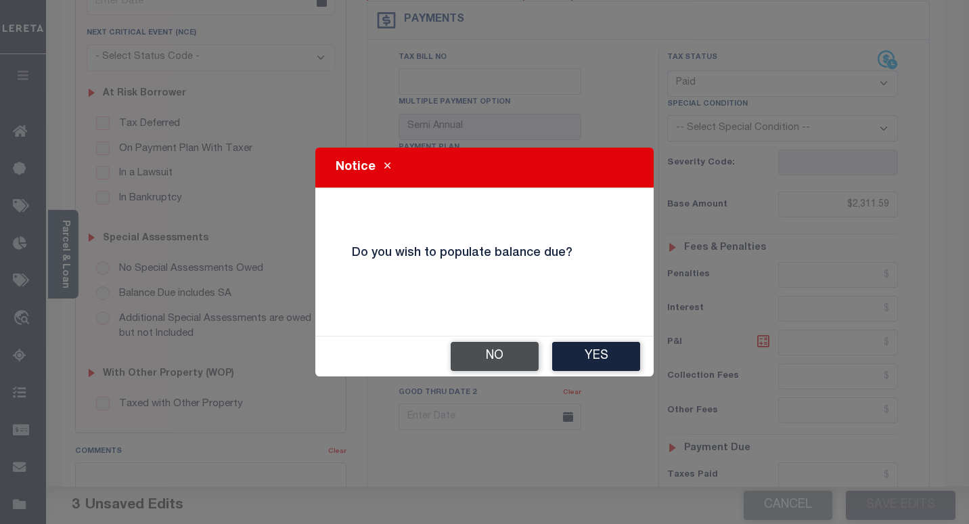
click at [497, 359] on button "No" at bounding box center [495, 356] width 88 height 29
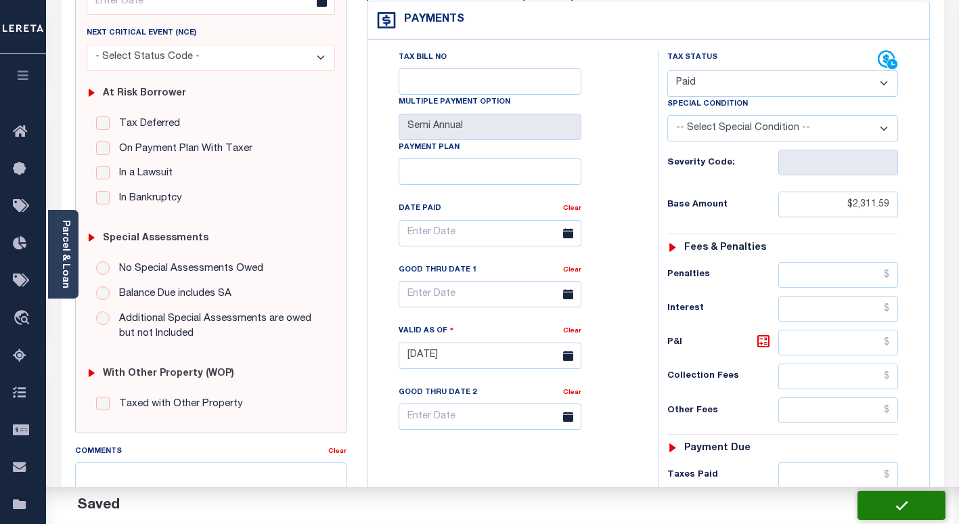
checkbox input "false"
type input "$2,311.59"
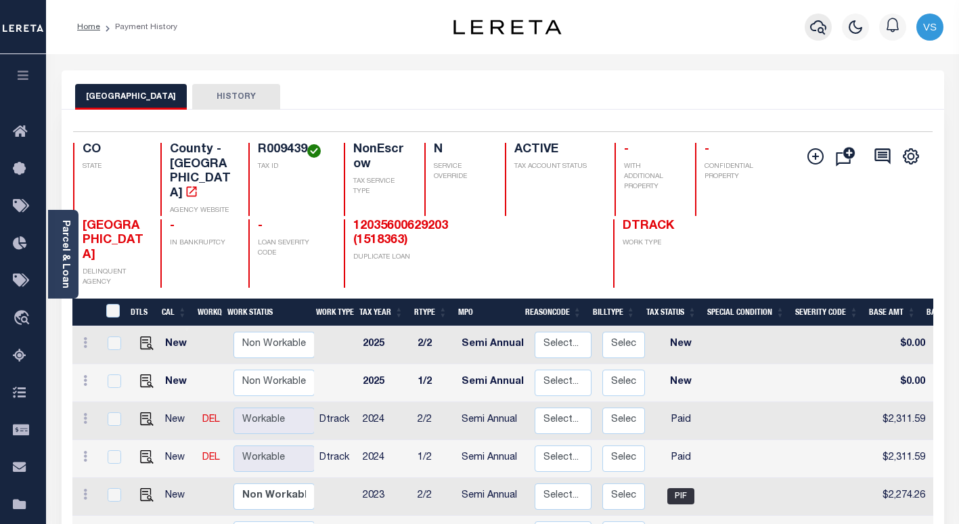
click at [815, 23] on icon "button" at bounding box center [818, 27] width 16 height 14
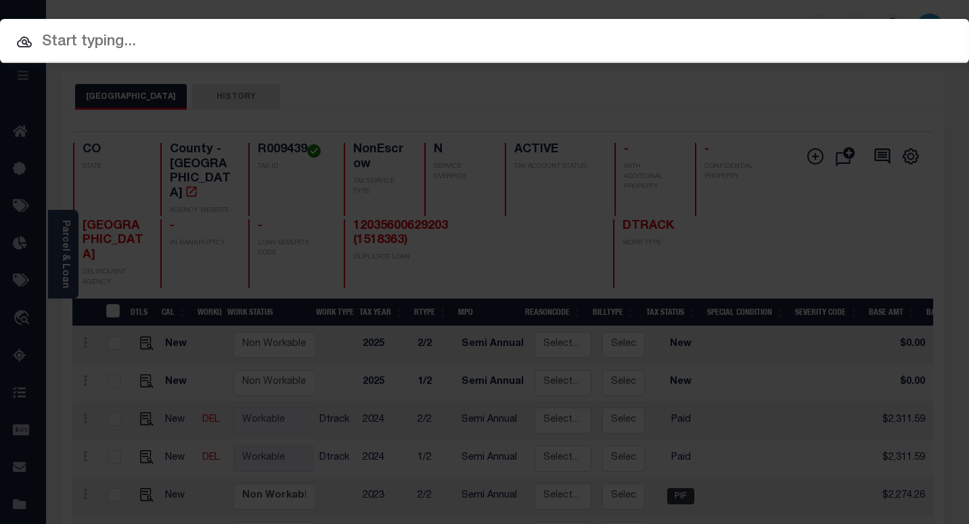
paste input "4301170001074"
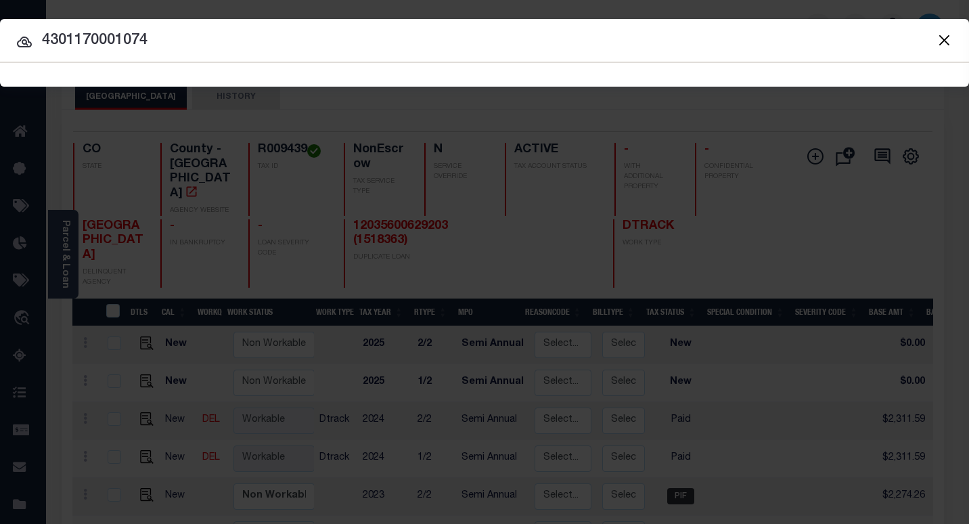
type input "4301170001074"
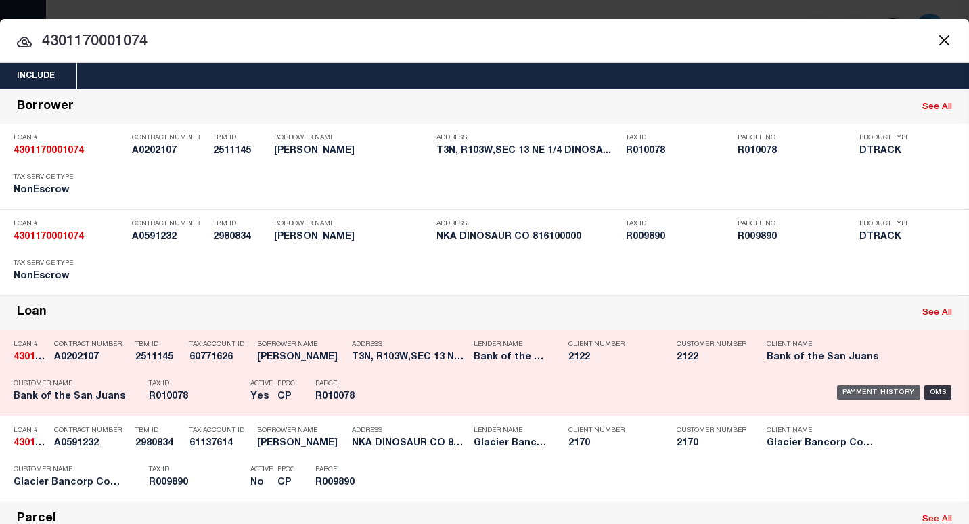
click at [870, 389] on div "Payment History" at bounding box center [878, 392] width 83 height 15
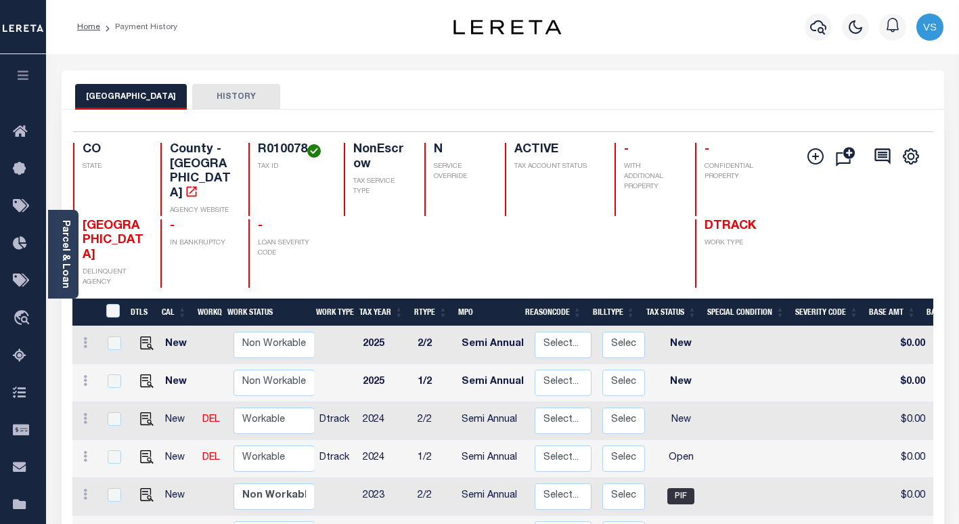
scroll to position [68, 0]
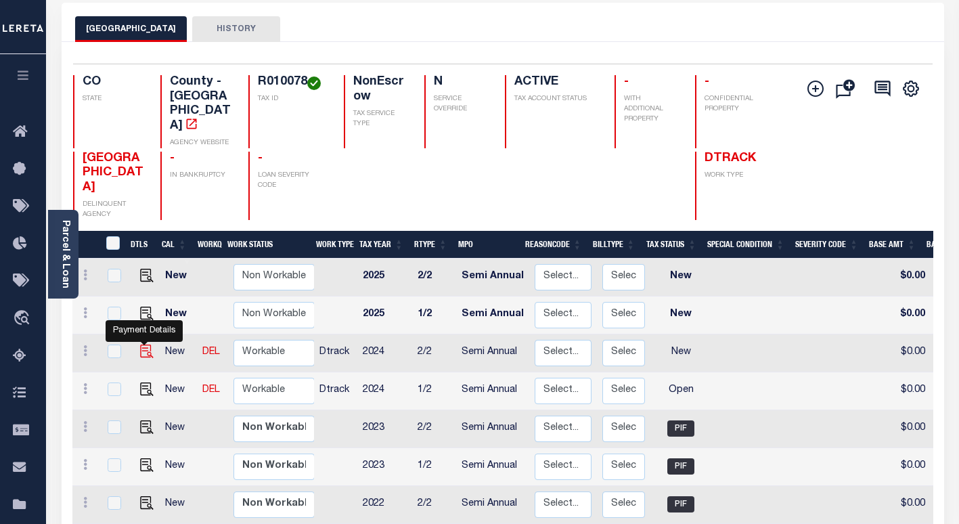
click at [143, 344] on img "" at bounding box center [147, 351] width 14 height 14
checkbox input "true"
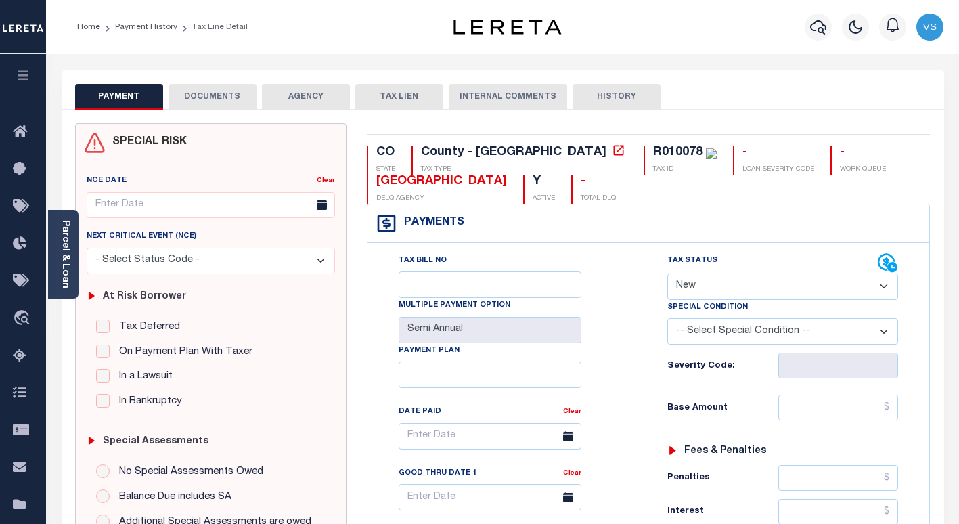
click at [687, 285] on select "- Select Status Code - Open Due/Unpaid Paid Incomplete No Tax Due Internal Refu…" at bounding box center [782, 286] width 231 height 26
select select "PYD"
click at [667, 274] on select "- Select Status Code - Open Due/Unpaid Paid Incomplete No Tax Due Internal Refu…" at bounding box center [782, 286] width 231 height 26
type input "[DATE]"
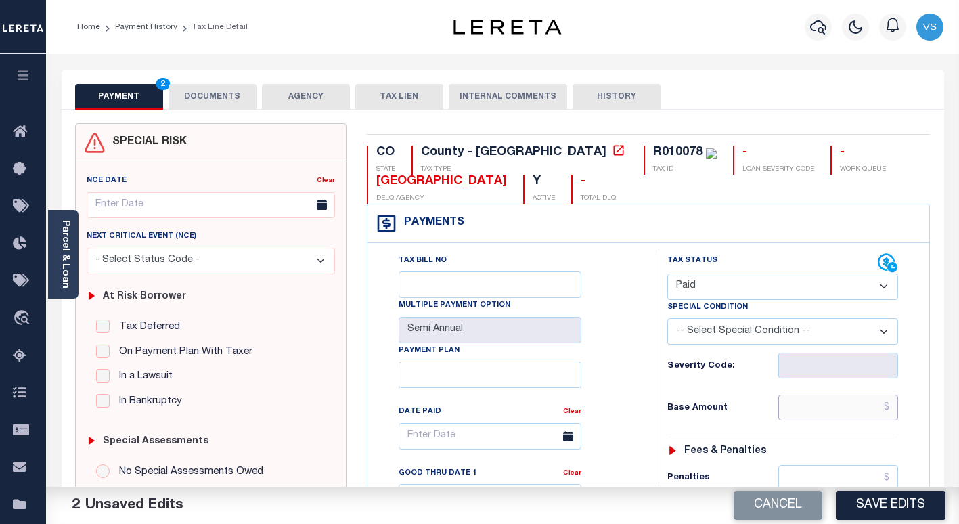
click at [813, 407] on input "text" at bounding box center [838, 407] width 120 height 26
paste input "9.81"
type input "$9.81"
click at [229, 99] on button "DOCUMENTS" at bounding box center [212, 97] width 88 height 26
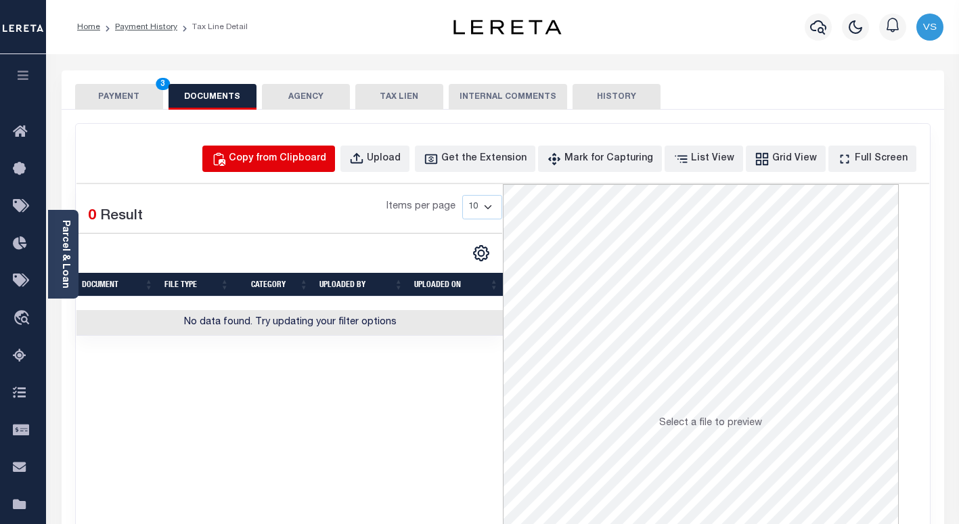
click at [313, 158] on div "Copy from Clipboard" at bounding box center [277, 159] width 97 height 15
select select "POP"
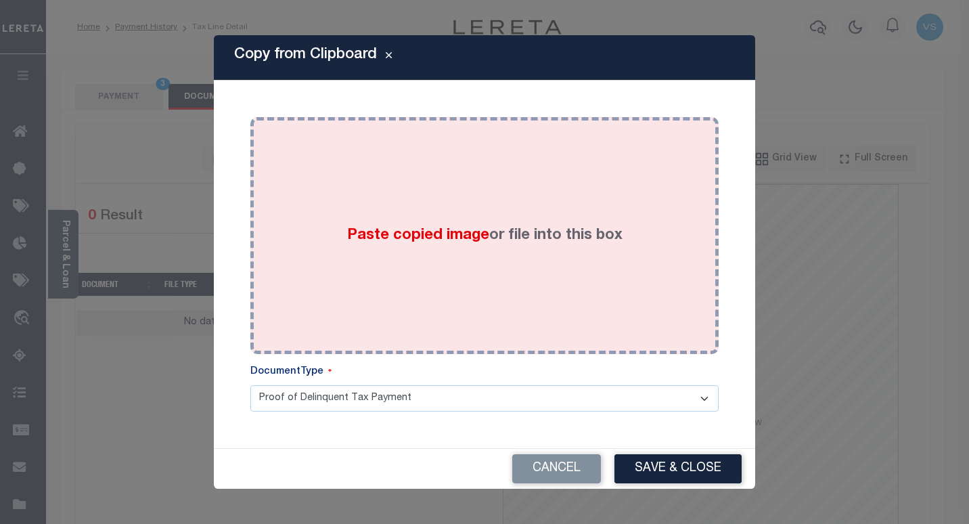
click at [371, 281] on div "Paste copied image or file into this box" at bounding box center [484, 235] width 448 height 216
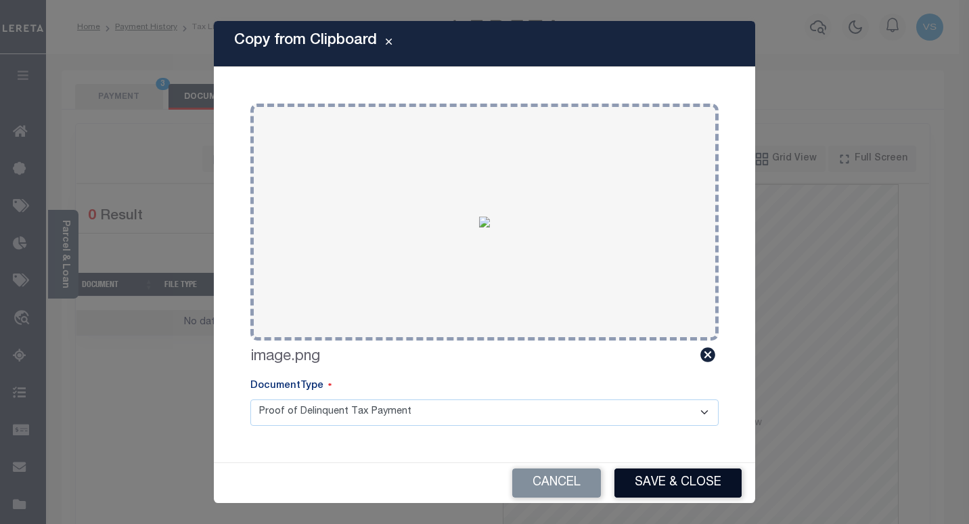
click at [639, 476] on button "Save & Close" at bounding box center [677, 482] width 127 height 29
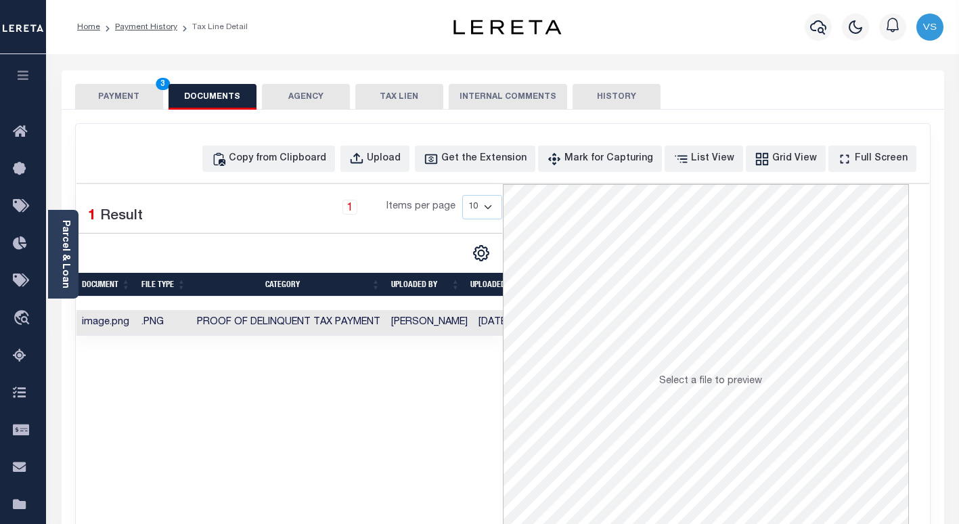
click at [129, 93] on button "PAYMENT 3" at bounding box center [119, 97] width 88 height 26
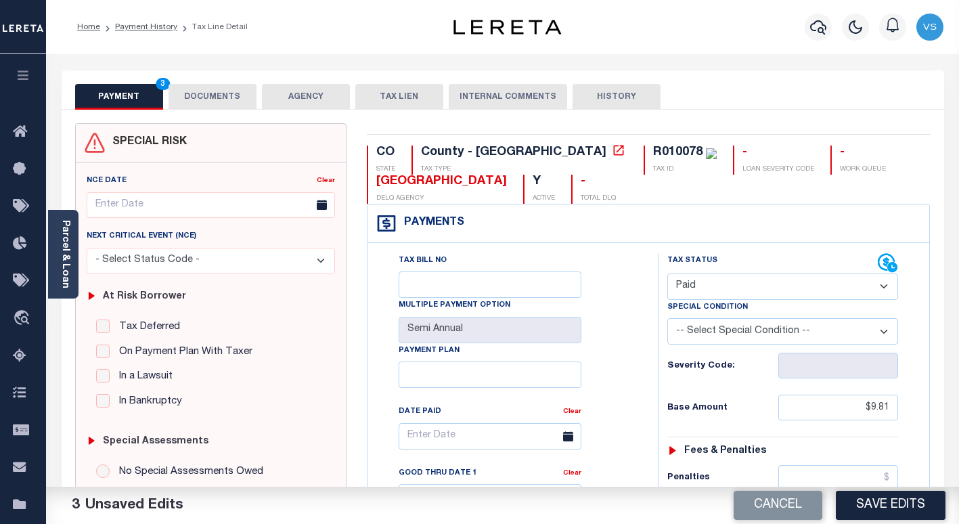
scroll to position [68, 0]
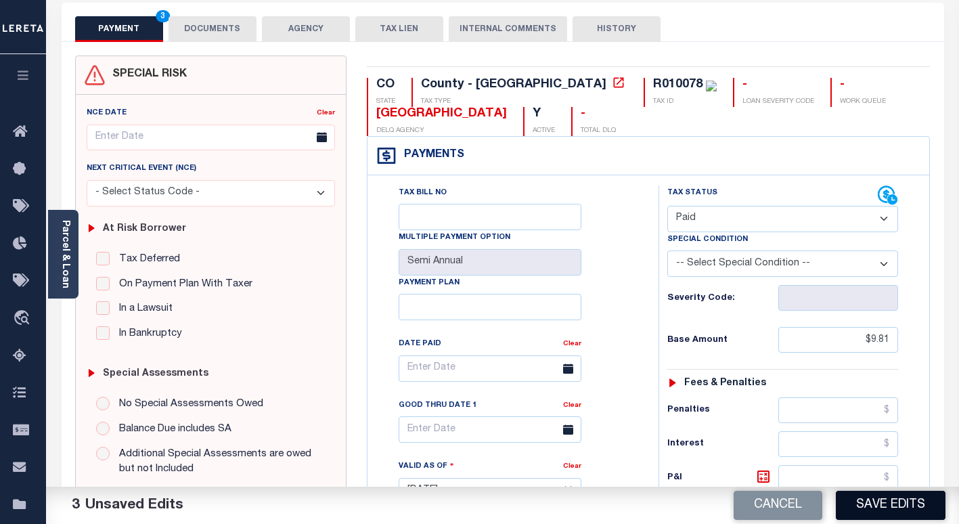
click at [859, 503] on button "Save Edits" at bounding box center [891, 504] width 110 height 29
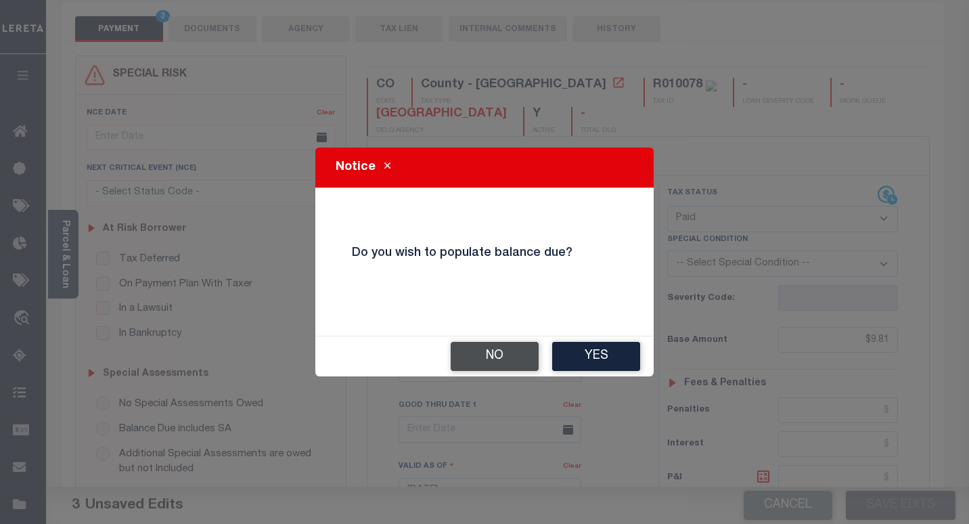
click at [486, 355] on button "No" at bounding box center [495, 356] width 88 height 29
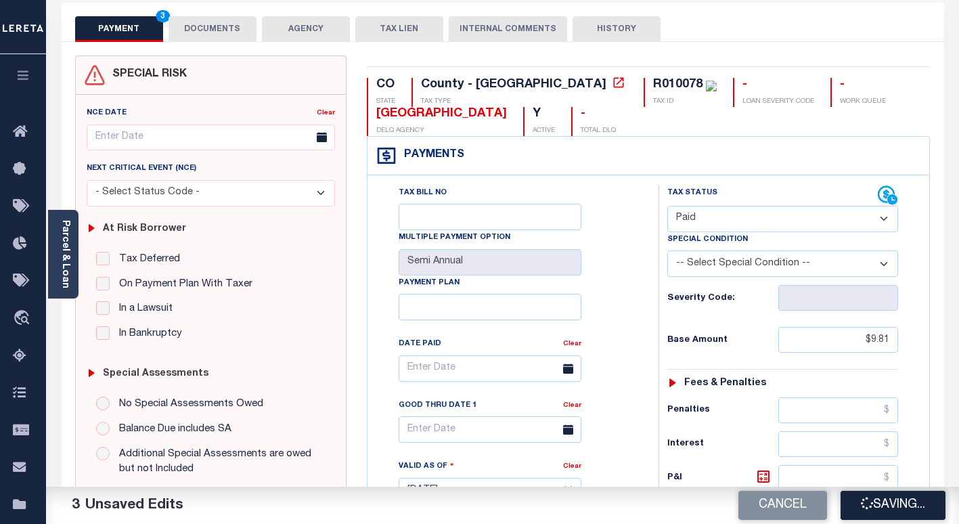
click at [859, 501] on icon "button" at bounding box center [866, 502] width 17 height 17
click at [848, 503] on div "Cancel Saving..." at bounding box center [731, 505] width 457 height 38
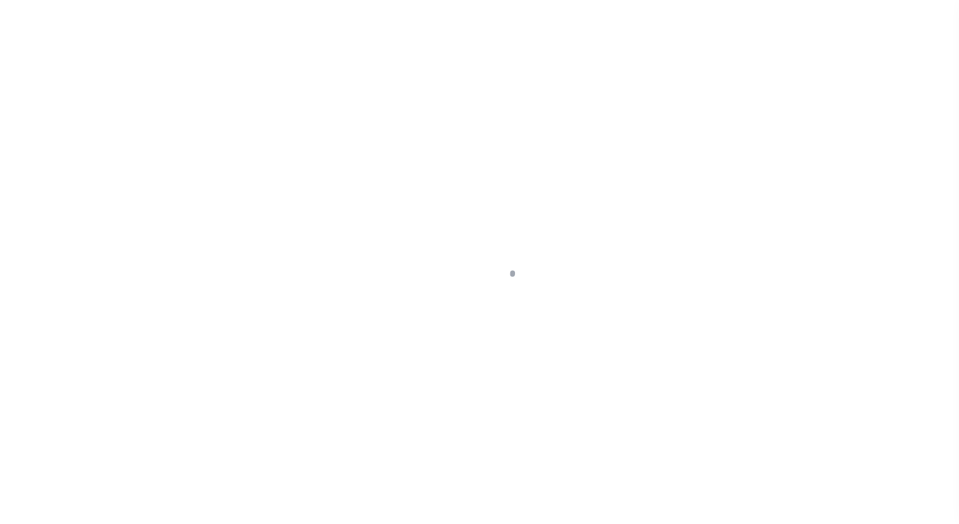
select select "PYD"
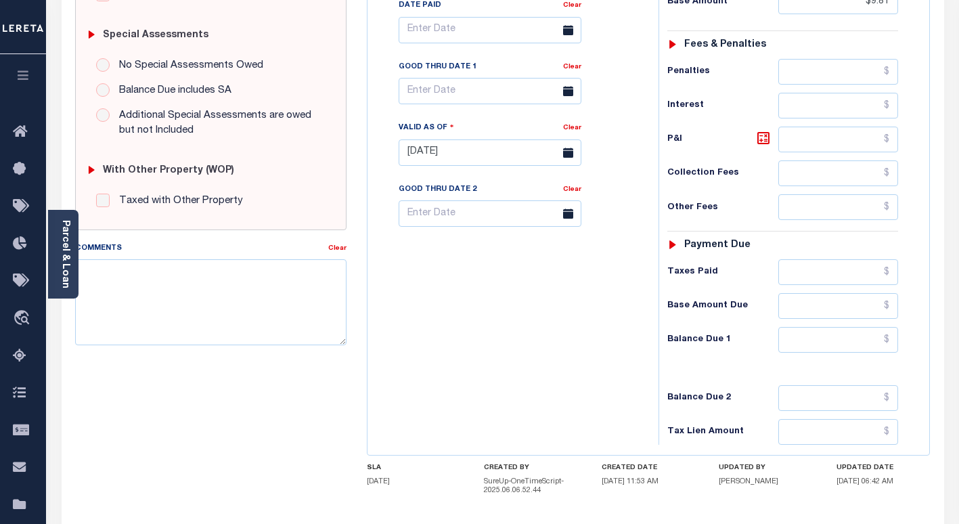
scroll to position [510, 0]
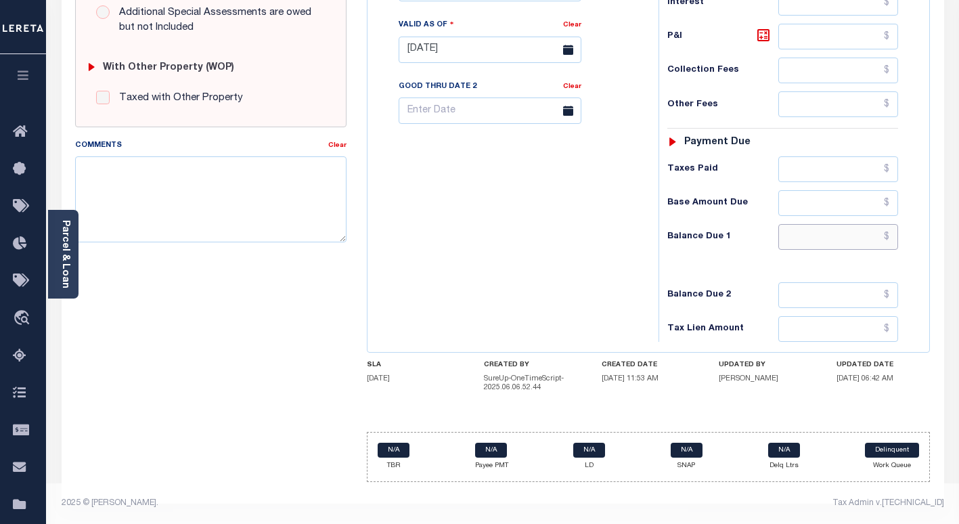
click at [842, 241] on input "text" at bounding box center [838, 237] width 120 height 26
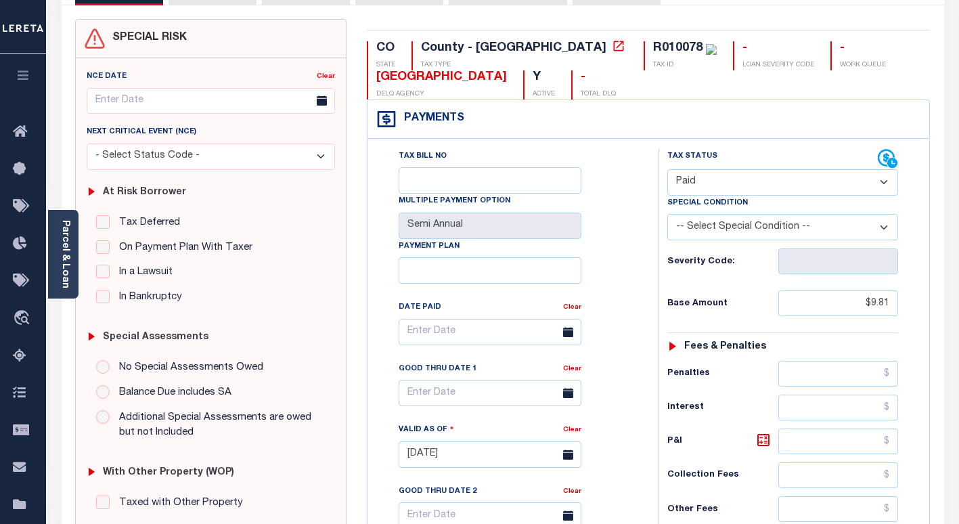
scroll to position [0, 0]
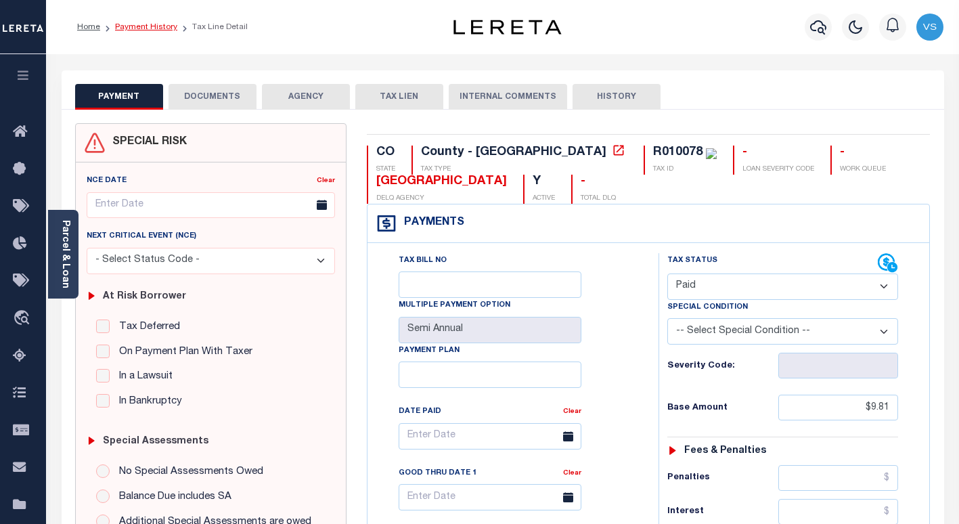
type input "$0.00"
click at [151, 24] on link "Payment History" at bounding box center [146, 27] width 62 height 8
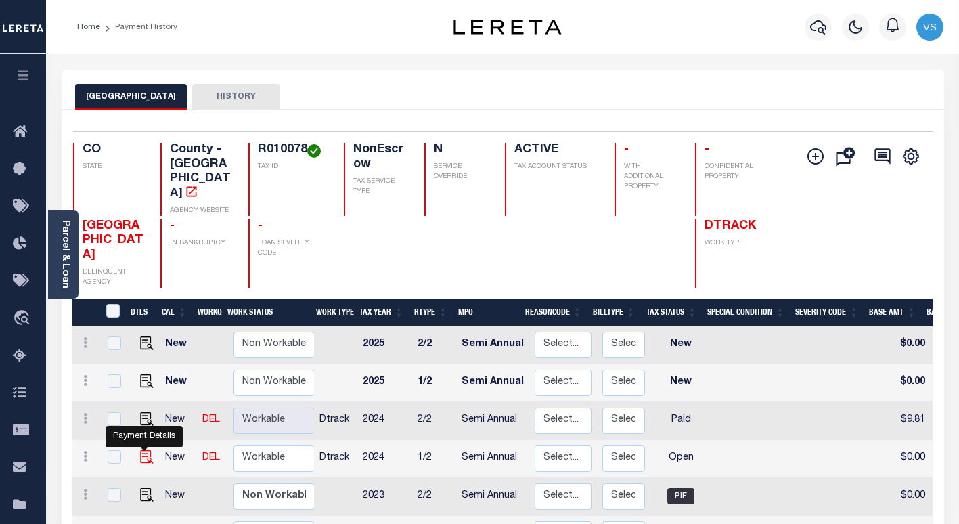
click at [143, 450] on img "" at bounding box center [147, 457] width 14 height 14
checkbox input "true"
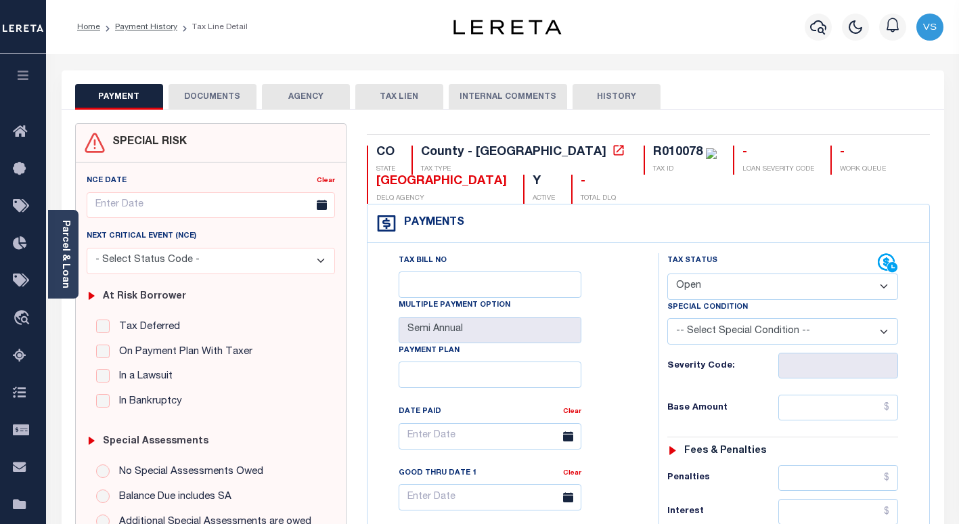
click at [727, 285] on select "- Select Status Code - Open Due/Unpaid Paid Incomplete No Tax Due Internal Refu…" at bounding box center [782, 286] width 231 height 26
select select "PYD"
click at [667, 274] on select "- Select Status Code - Open Due/Unpaid Paid Incomplete No Tax Due Internal Refu…" at bounding box center [782, 286] width 231 height 26
type input "[DATE]"
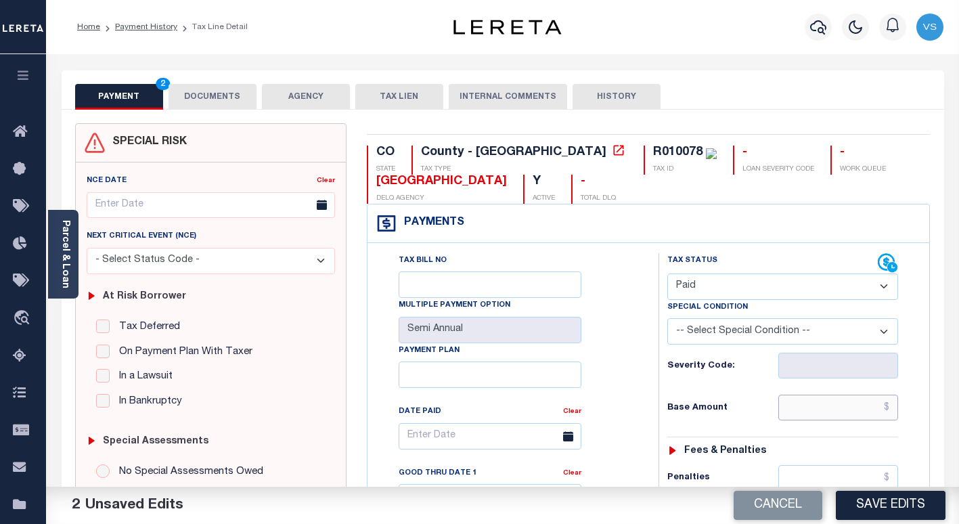
click at [852, 405] on input "text" at bounding box center [838, 407] width 120 height 26
type input "$9.81"
click at [888, 494] on button "Save Edits" at bounding box center [891, 504] width 110 height 29
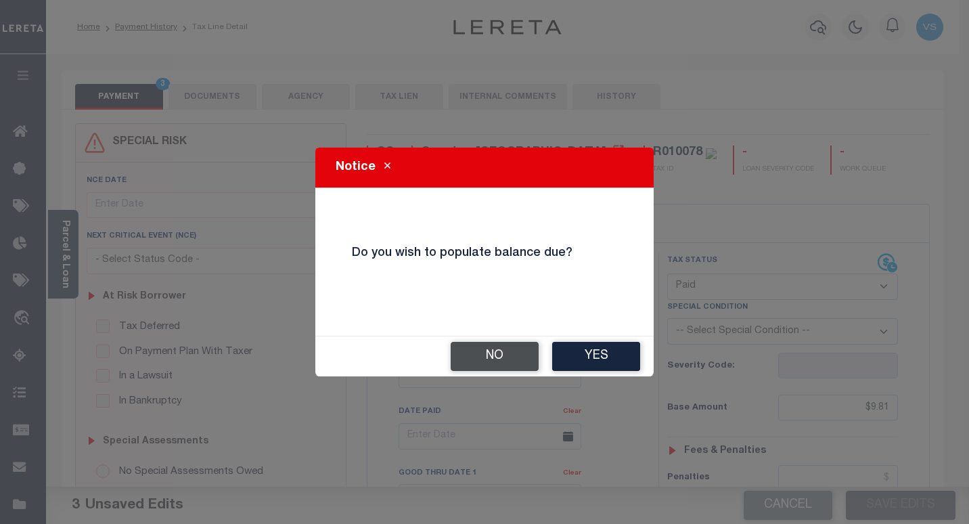
click at [476, 358] on button "No" at bounding box center [495, 356] width 88 height 29
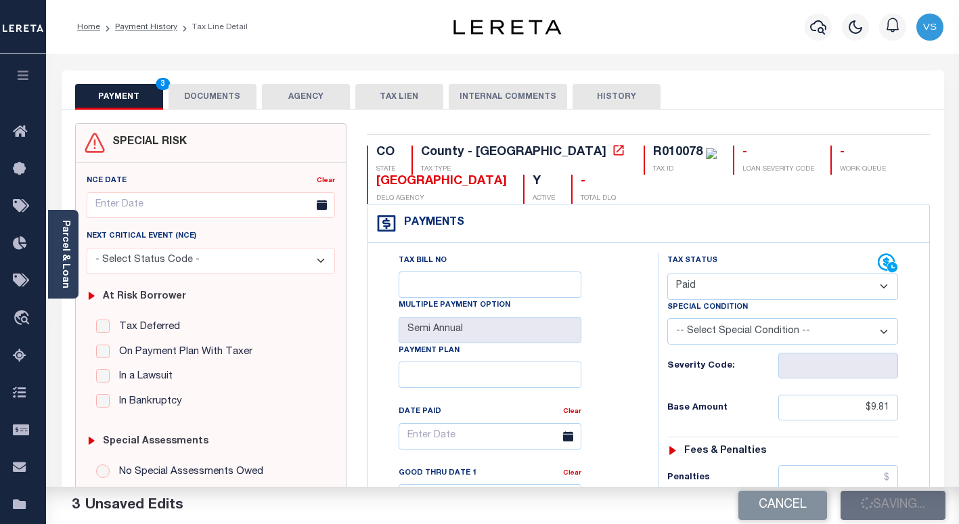
checkbox input "false"
type input "$9.81"
